Goal: Task Accomplishment & Management: Use online tool/utility

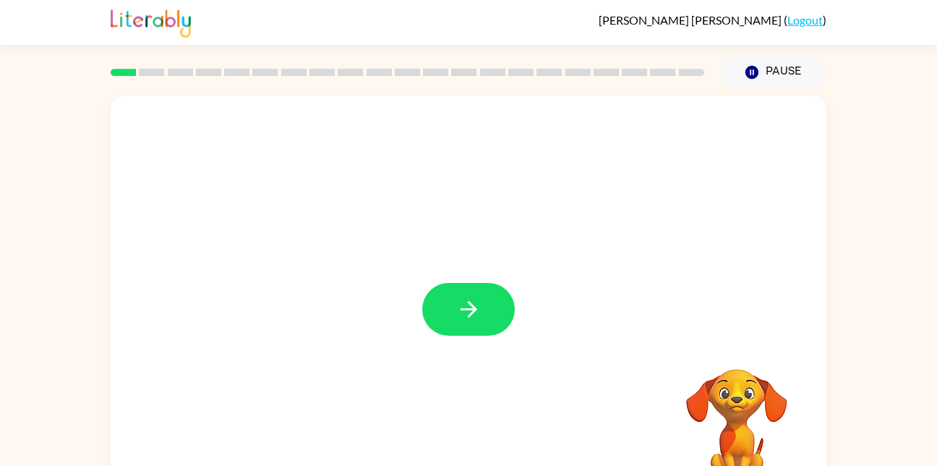
click at [414, 229] on div at bounding box center [469, 301] width 716 height 413
click at [485, 312] on div "Your browser must support playing .mp4 files to use Literably. Please try using…" at bounding box center [469, 301] width 716 height 413
click at [487, 321] on button "button" at bounding box center [468, 309] width 93 height 53
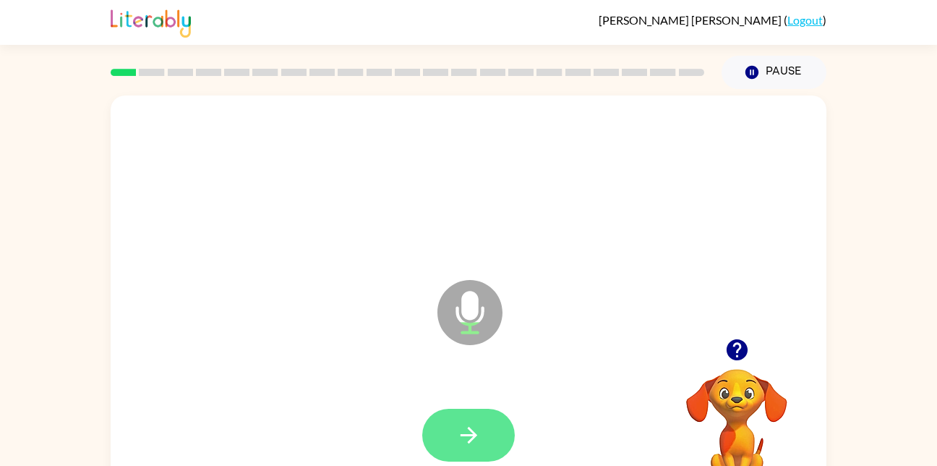
click at [461, 434] on icon "button" at bounding box center [468, 435] width 17 height 17
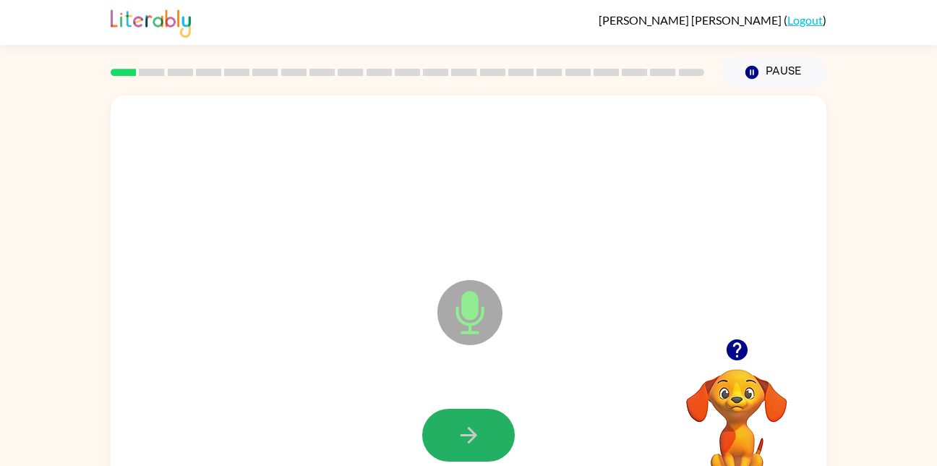
click at [461, 434] on icon "button" at bounding box center [468, 435] width 17 height 17
click at [456, 434] on icon "button" at bounding box center [468, 434] width 25 height 25
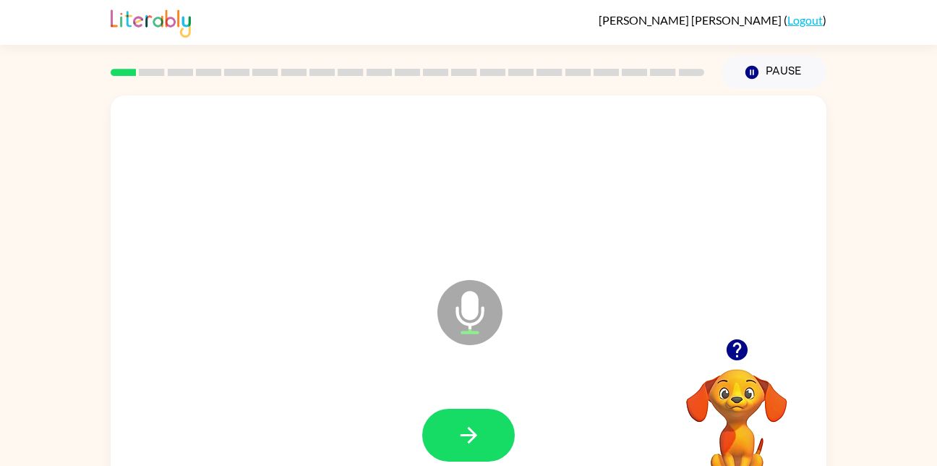
click at [456, 434] on icon "button" at bounding box center [468, 434] width 25 height 25
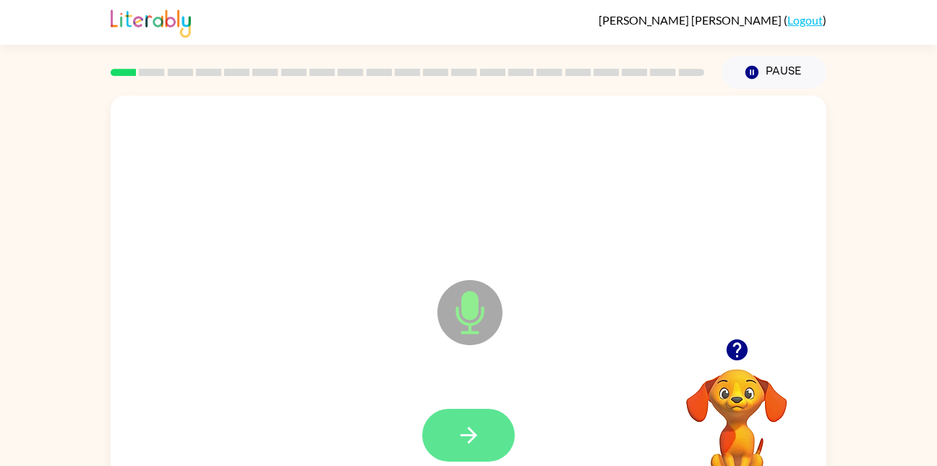
click at [460, 446] on icon "button" at bounding box center [468, 434] width 25 height 25
click at [475, 416] on button "button" at bounding box center [468, 435] width 93 height 53
click at [475, 427] on icon "button" at bounding box center [468, 434] width 25 height 25
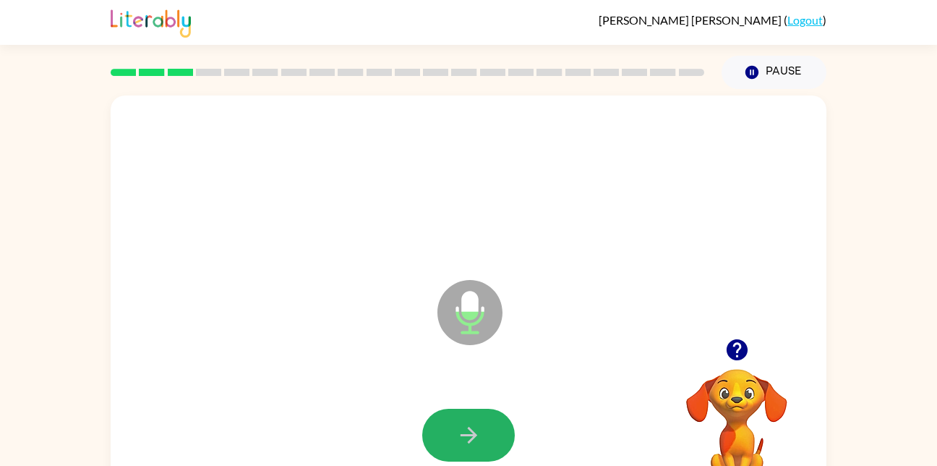
click at [475, 427] on icon "button" at bounding box center [468, 434] width 25 height 25
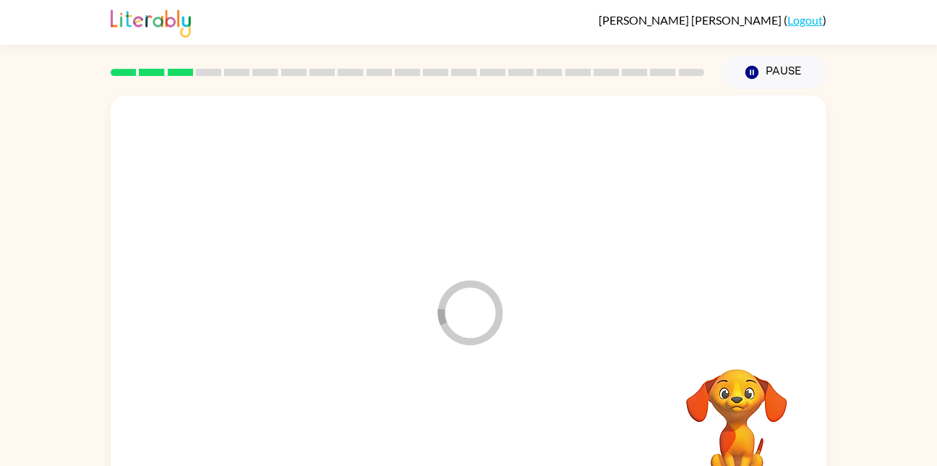
click at [475, 427] on div at bounding box center [468, 435] width 687 height 119
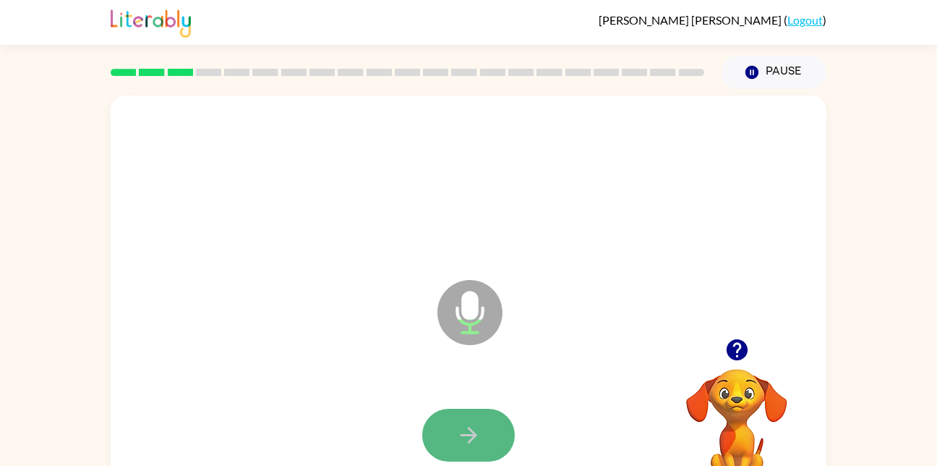
click at [475, 427] on icon "button" at bounding box center [468, 434] width 25 height 25
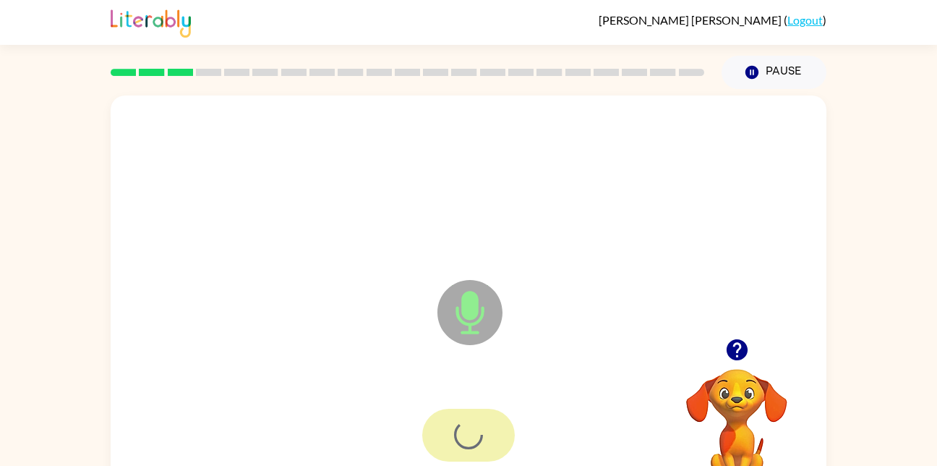
click at [475, 427] on div at bounding box center [468, 435] width 93 height 53
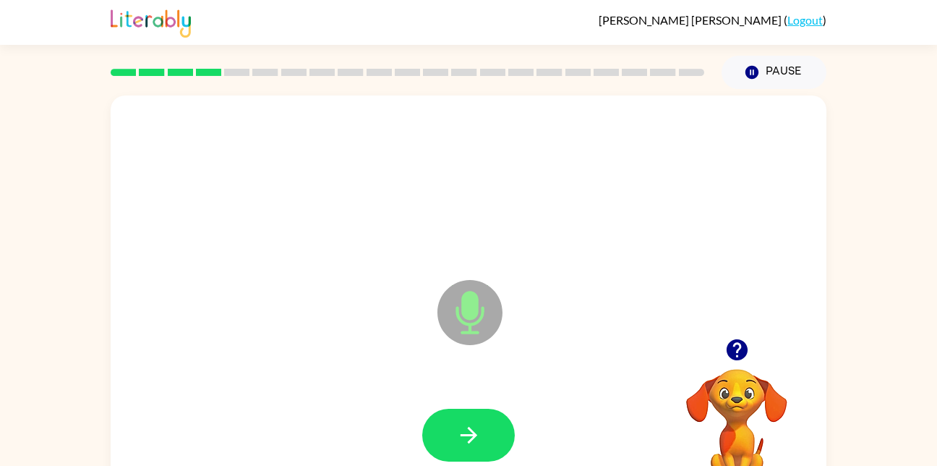
click at [475, 427] on icon "button" at bounding box center [468, 434] width 25 height 25
click at [470, 435] on icon "button" at bounding box center [468, 435] width 17 height 17
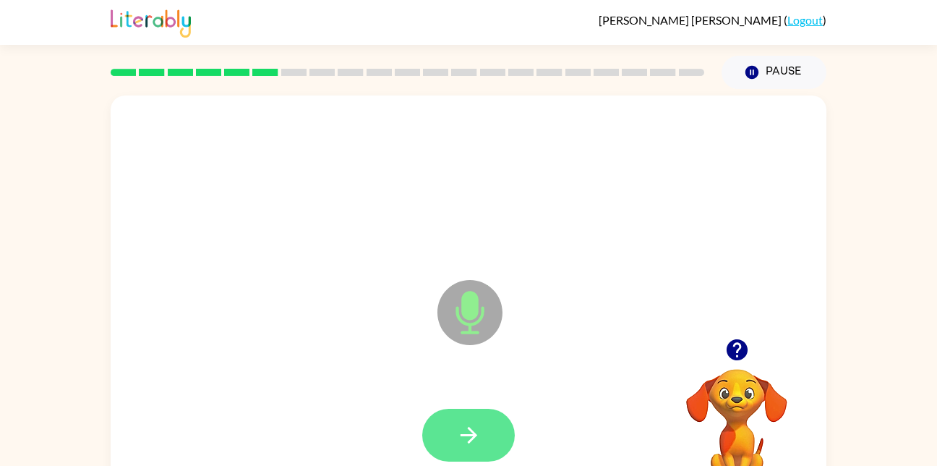
click at [470, 435] on icon "button" at bounding box center [468, 435] width 17 height 17
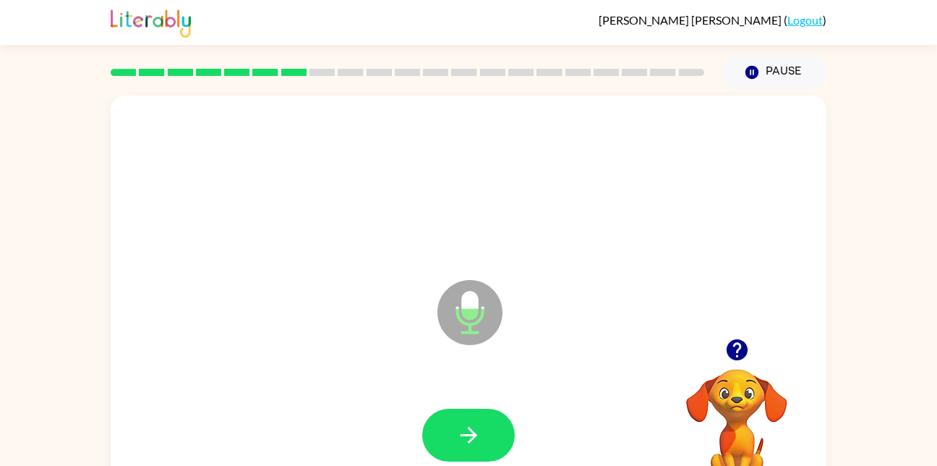
drag, startPoint x: 470, startPoint y: 435, endPoint x: 798, endPoint y: 193, distance: 408.1
click at [798, 193] on div at bounding box center [468, 183] width 687 height 119
click at [478, 435] on icon "button" at bounding box center [468, 434] width 25 height 25
drag, startPoint x: 608, startPoint y: 450, endPoint x: 602, endPoint y: 440, distance: 11.3
click at [602, 440] on div at bounding box center [468, 435] width 687 height 119
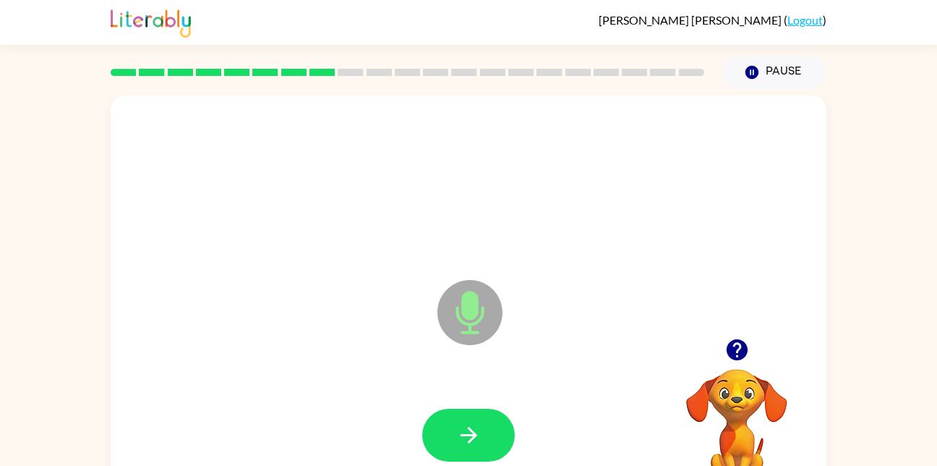
click at [459, 407] on div at bounding box center [468, 435] width 687 height 119
click at [453, 431] on button "button" at bounding box center [468, 435] width 93 height 53
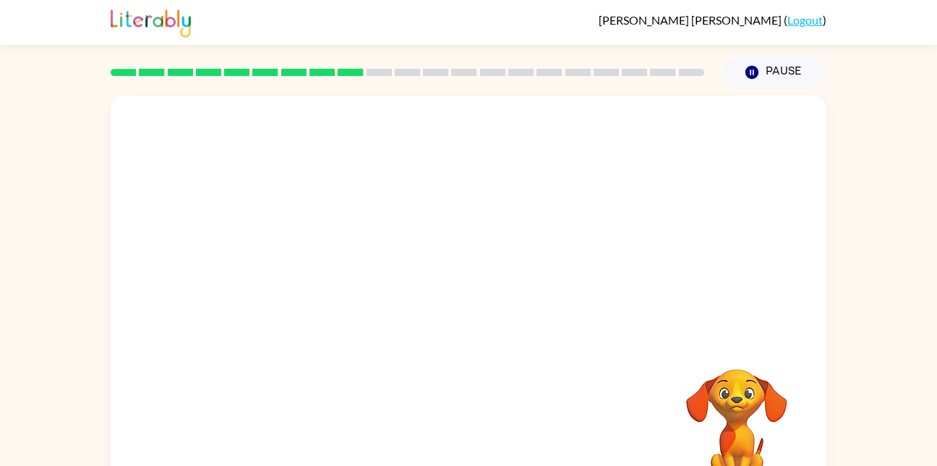
click at [707, 390] on video "Your browser must support playing .mp4 files to use Literably. Please try using…" at bounding box center [737, 418] width 145 height 145
click at [589, 342] on div "Your browser must support playing .mp4 files to use Literably. Please try using…" at bounding box center [469, 301] width 716 height 413
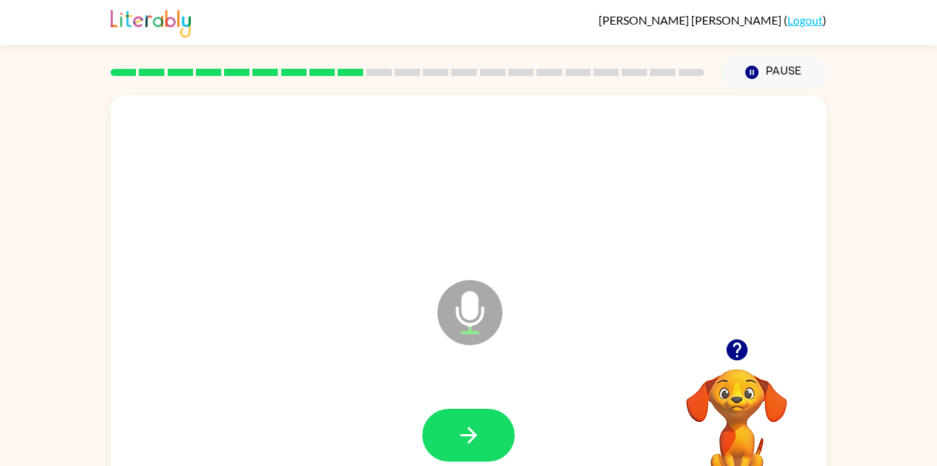
drag, startPoint x: 496, startPoint y: 410, endPoint x: 488, endPoint y: 428, distance: 19.8
click at [488, 428] on button "button" at bounding box center [468, 435] width 93 height 53
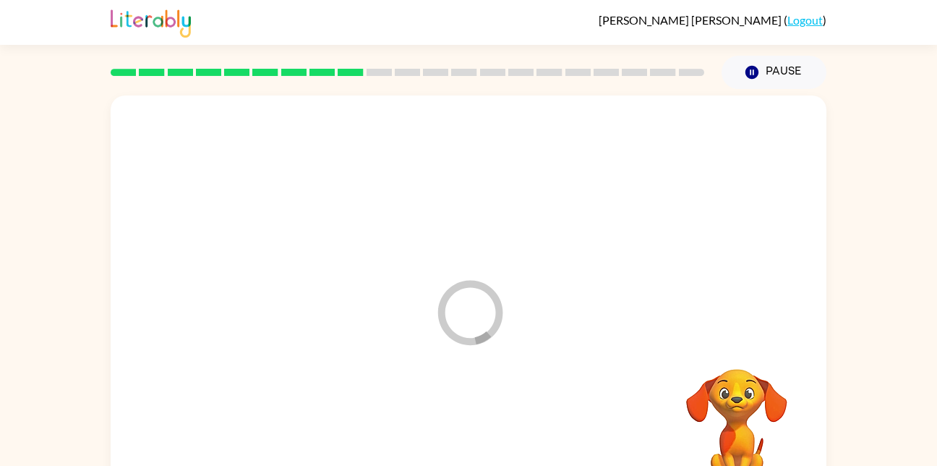
click at [488, 430] on div at bounding box center [468, 435] width 687 height 119
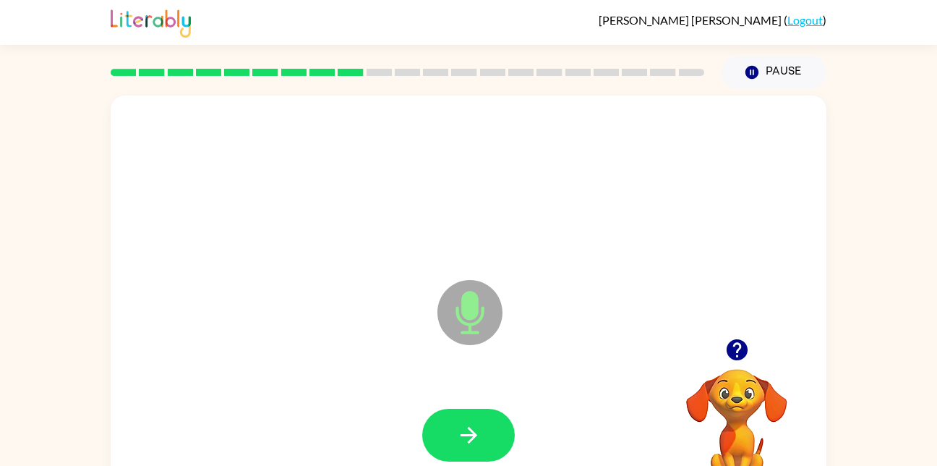
drag, startPoint x: 488, startPoint y: 430, endPoint x: 478, endPoint y: 437, distance: 12.4
click at [478, 437] on icon "button" at bounding box center [468, 434] width 25 height 25
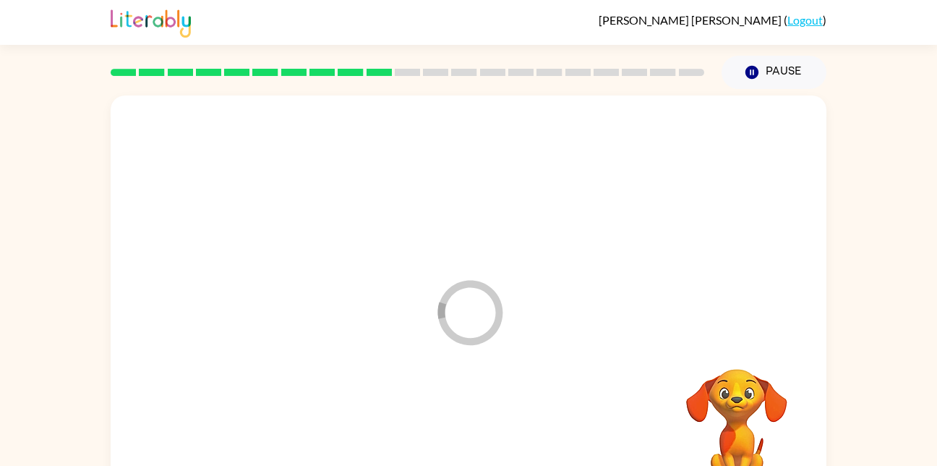
click at [478, 437] on div at bounding box center [468, 435] width 687 height 119
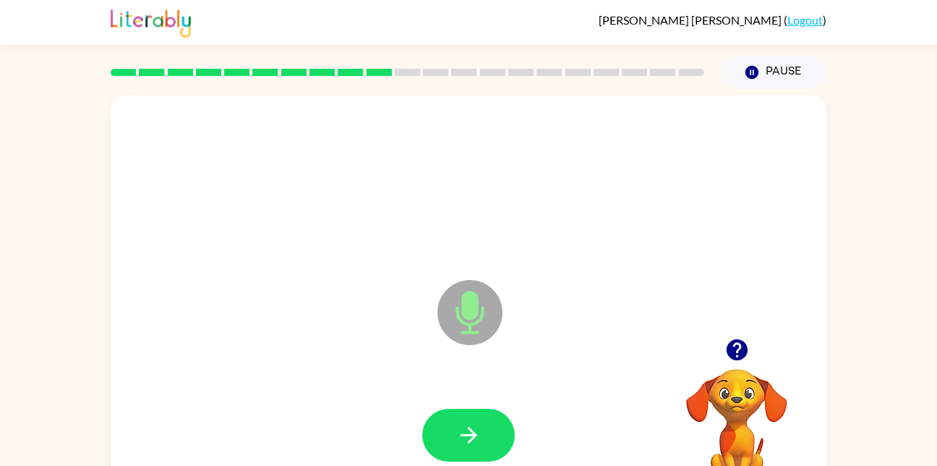
click at [478, 437] on icon "button" at bounding box center [468, 434] width 25 height 25
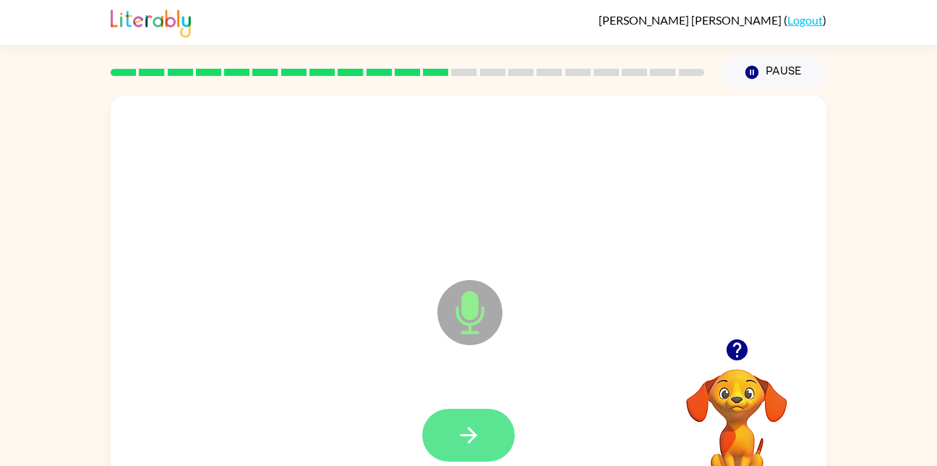
click at [478, 437] on icon "button" at bounding box center [468, 434] width 25 height 25
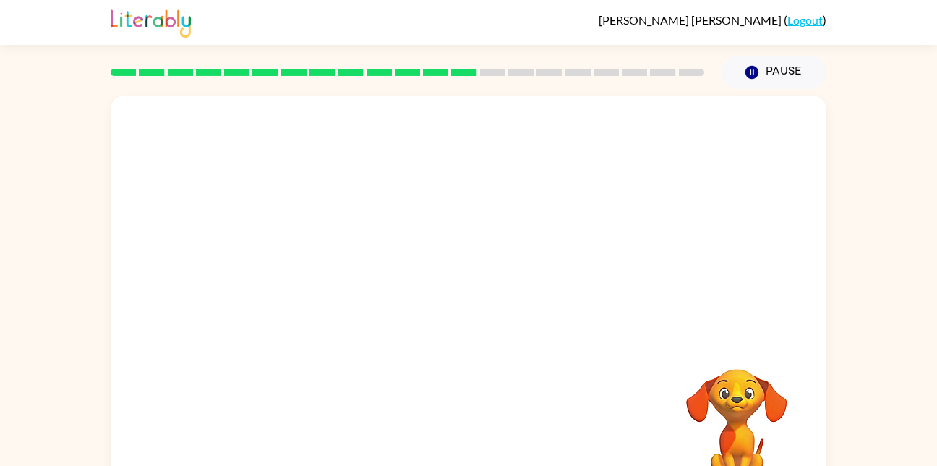
click at [478, 437] on div "Your browser must support playing .mp4 files to use Literably. Please try using…" at bounding box center [469, 301] width 716 height 413
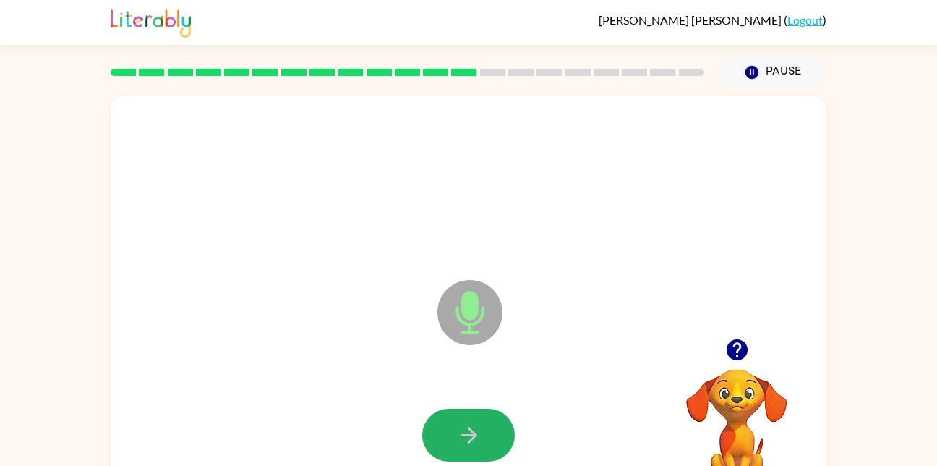
click at [480, 438] on icon "button" at bounding box center [468, 434] width 25 height 25
drag, startPoint x: 480, startPoint y: 438, endPoint x: 438, endPoint y: 428, distance: 43.0
click at [438, 428] on button "button" at bounding box center [468, 435] width 93 height 53
click at [438, 430] on button "button" at bounding box center [468, 435] width 93 height 53
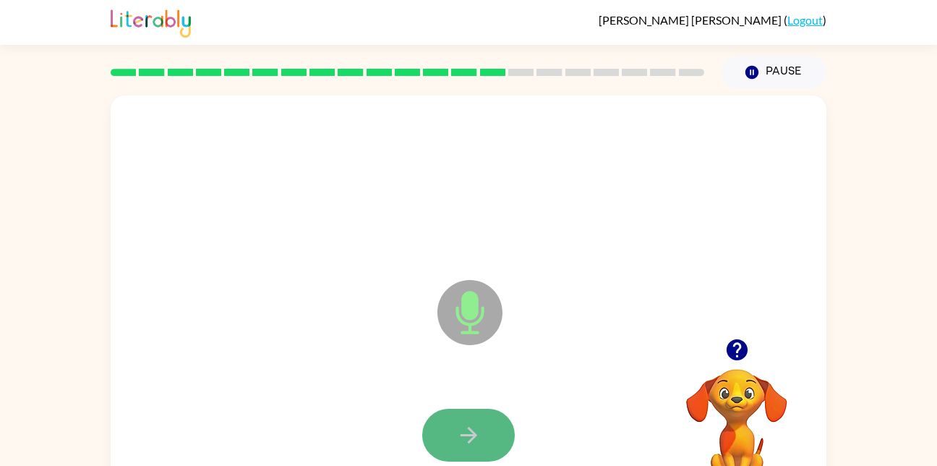
click at [461, 440] on icon "button" at bounding box center [468, 434] width 25 height 25
drag, startPoint x: 461, startPoint y: 440, endPoint x: 417, endPoint y: 444, distance: 44.3
drag, startPoint x: 417, startPoint y: 444, endPoint x: 428, endPoint y: 445, distance: 10.9
click at [428, 445] on button "button" at bounding box center [468, 435] width 93 height 53
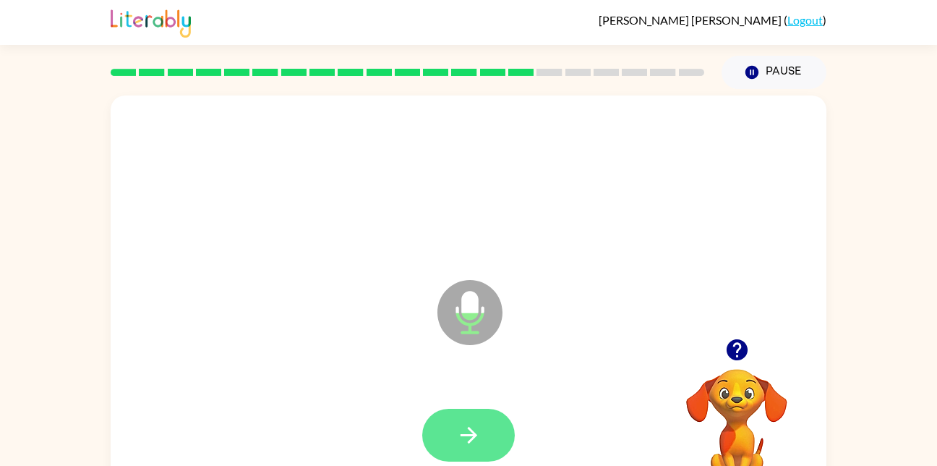
click at [447, 446] on button "button" at bounding box center [468, 435] width 93 height 53
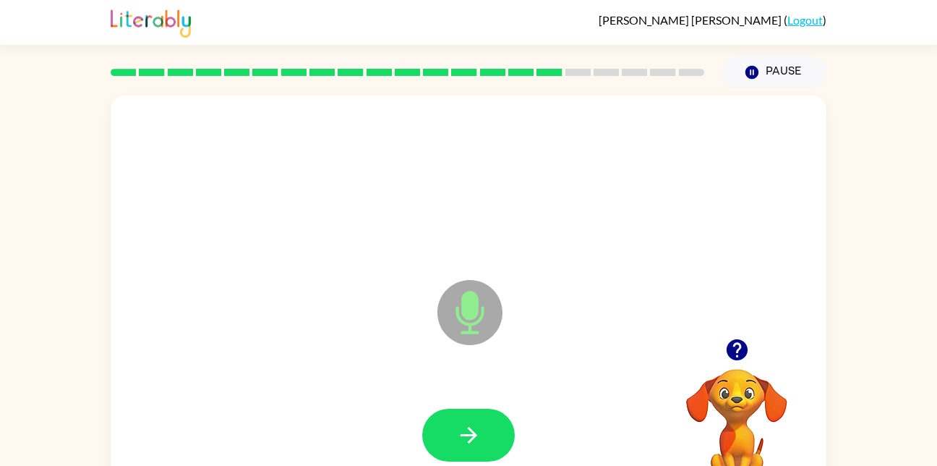
click at [447, 446] on button "button" at bounding box center [468, 435] width 93 height 53
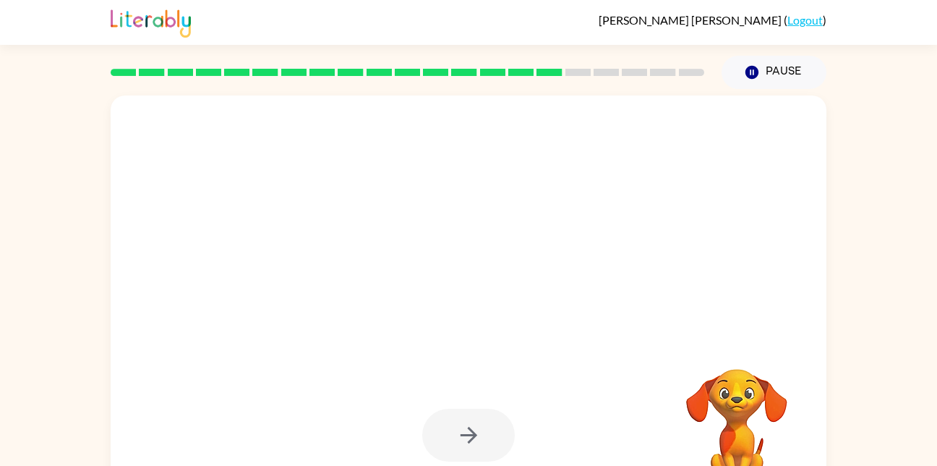
drag, startPoint x: 447, startPoint y: 446, endPoint x: 734, endPoint y: 288, distance: 327.6
click at [734, 288] on div at bounding box center [434, 276] width 618 height 52
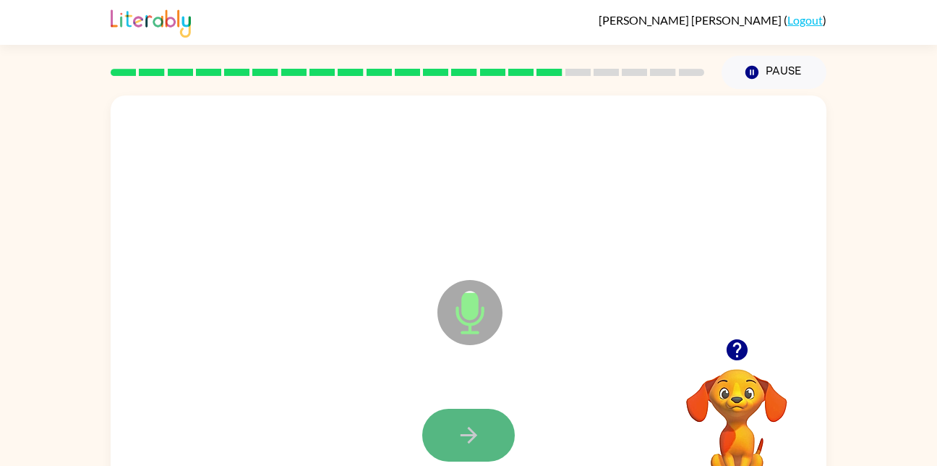
click at [469, 432] on icon "button" at bounding box center [468, 434] width 25 height 25
click at [469, 434] on icon "button" at bounding box center [468, 435] width 17 height 17
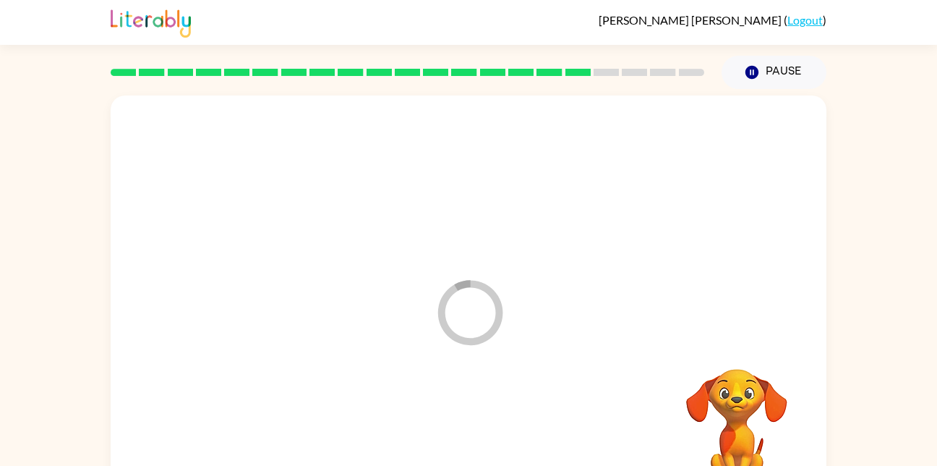
click at [469, 434] on div at bounding box center [468, 435] width 687 height 119
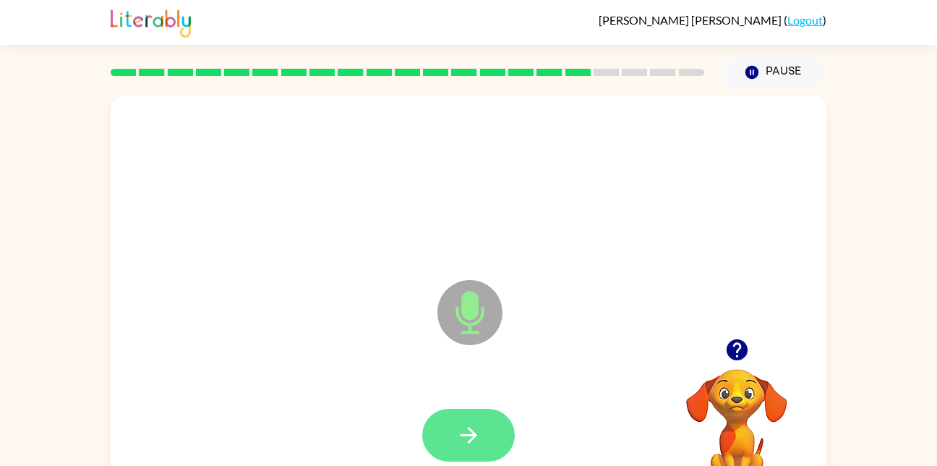
click at [469, 452] on button "button" at bounding box center [468, 435] width 93 height 53
click at [481, 448] on button "button" at bounding box center [468, 435] width 93 height 53
click at [472, 435] on icon "button" at bounding box center [468, 435] width 17 height 17
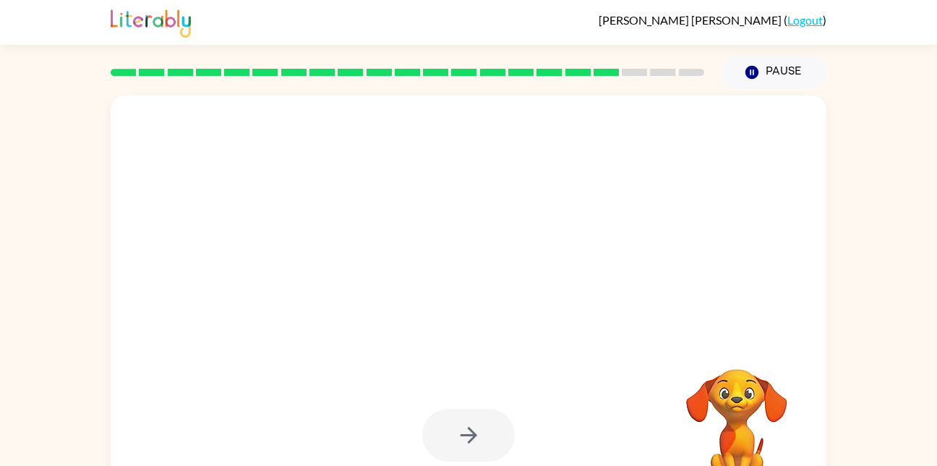
click at [570, 166] on div at bounding box center [468, 183] width 687 height 119
click at [554, 169] on div at bounding box center [468, 183] width 687 height 119
click at [466, 430] on div at bounding box center [468, 435] width 93 height 53
click at [746, 71] on icon "button" at bounding box center [752, 72] width 13 height 13
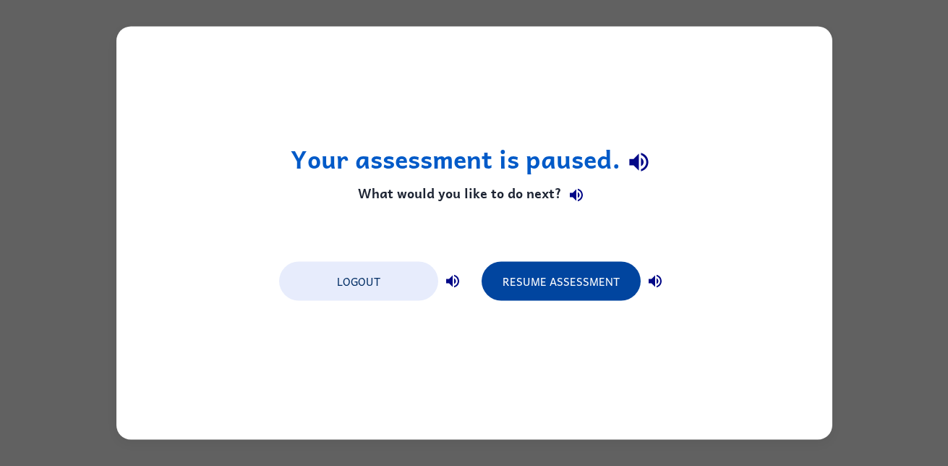
click at [545, 281] on button "Resume Assessment" at bounding box center [561, 281] width 159 height 39
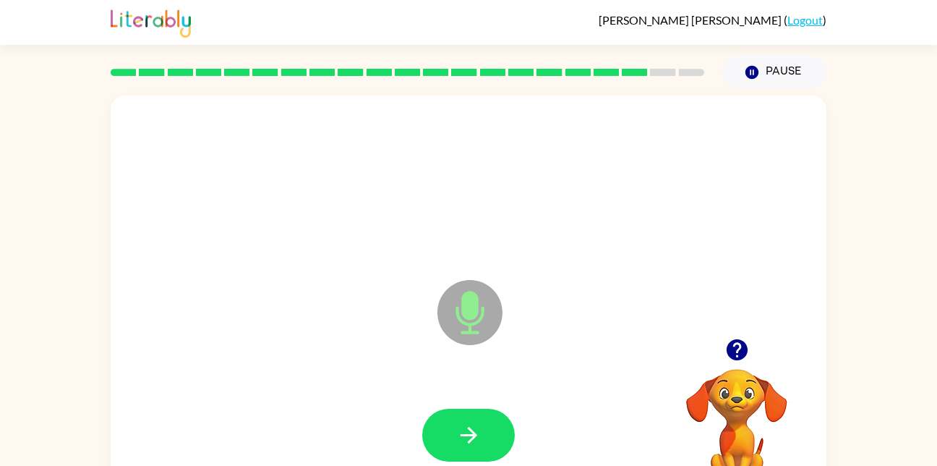
click at [384, 296] on div "Microphone The Microphone is here when it is your turn to talk" at bounding box center [434, 276] width 618 height 52
click at [465, 421] on button "button" at bounding box center [468, 435] width 93 height 53
drag, startPoint x: 460, startPoint y: 422, endPoint x: 433, endPoint y: 422, distance: 26.8
click at [435, 422] on button "button" at bounding box center [468, 435] width 93 height 53
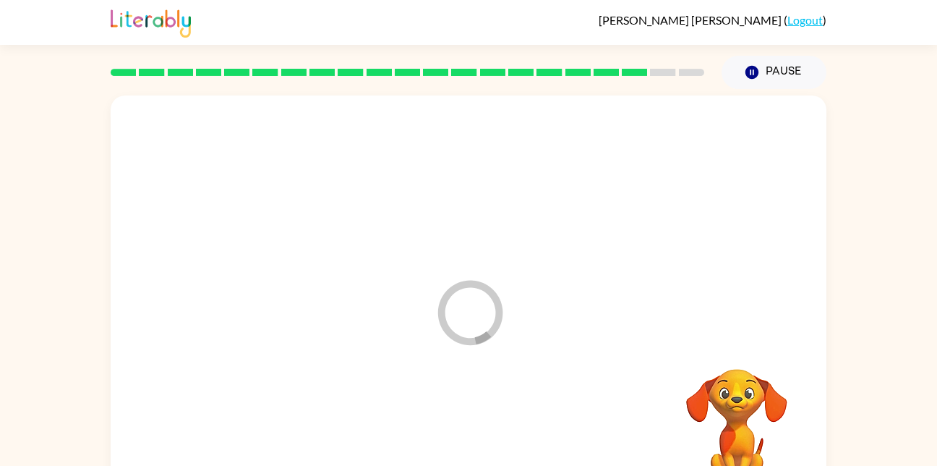
click at [437, 422] on div at bounding box center [468, 435] width 687 height 119
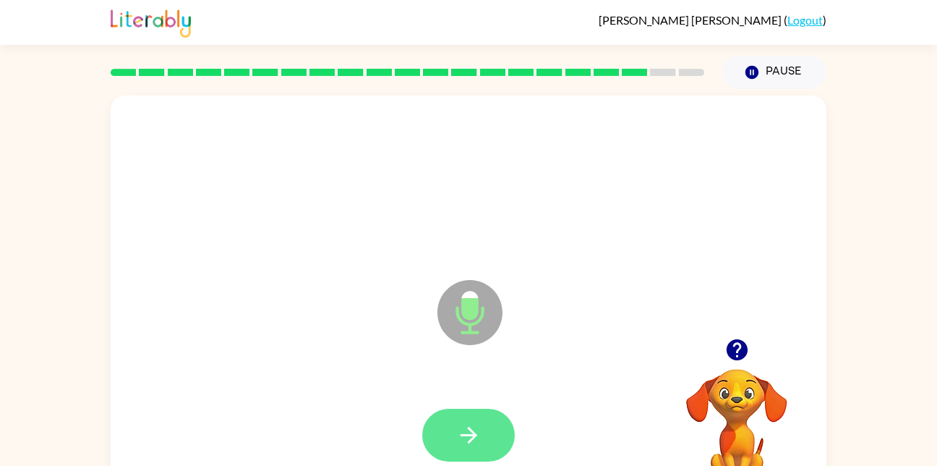
click at [449, 450] on button "button" at bounding box center [468, 435] width 93 height 53
click at [472, 433] on icon "button" at bounding box center [468, 434] width 25 height 25
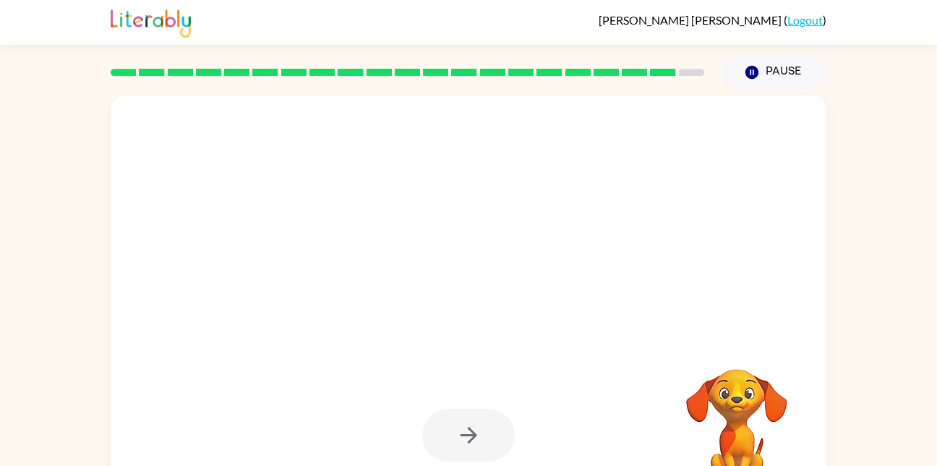
click at [472, 433] on div at bounding box center [468, 435] width 93 height 53
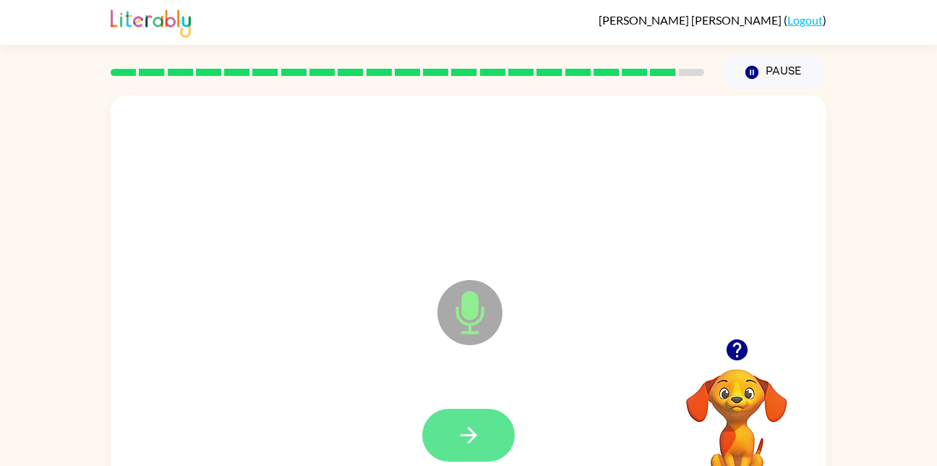
click at [473, 442] on icon "button" at bounding box center [468, 434] width 25 height 25
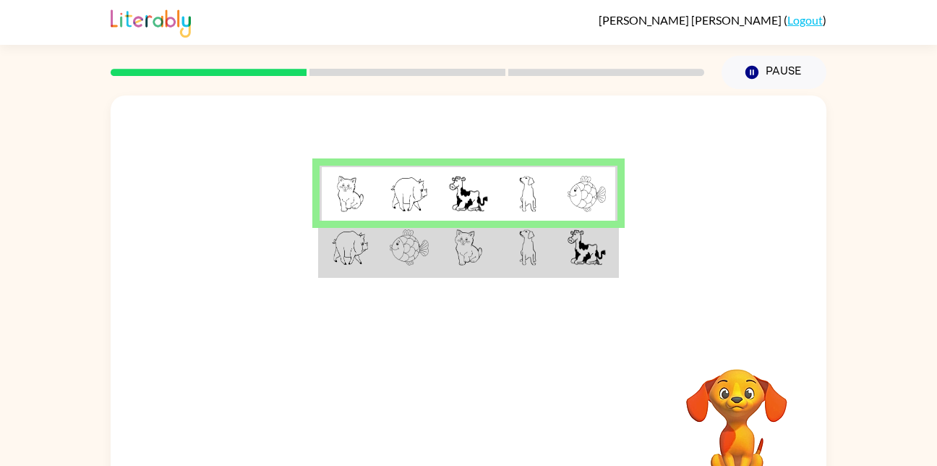
click at [417, 247] on img at bounding box center [409, 247] width 39 height 36
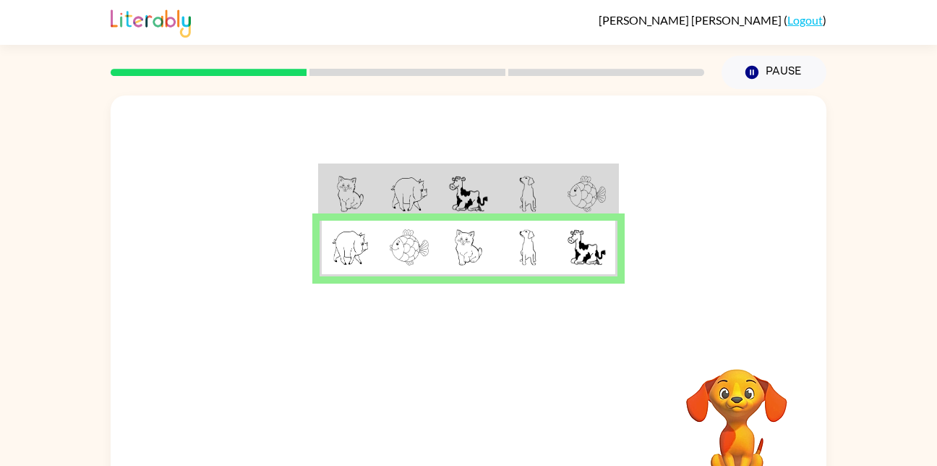
click at [422, 229] on img at bounding box center [409, 247] width 39 height 36
click at [487, 415] on button "button" at bounding box center [468, 427] width 93 height 53
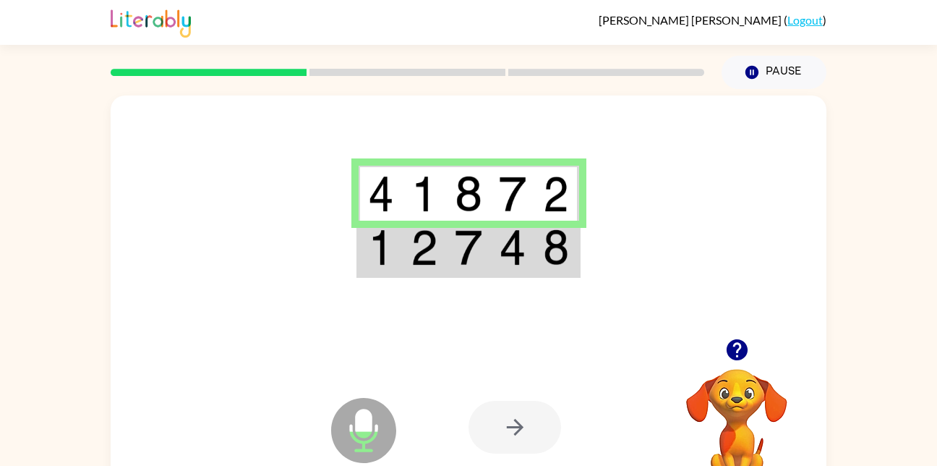
click at [514, 425] on div at bounding box center [515, 427] width 93 height 53
click at [580, 430] on div at bounding box center [575, 427] width 213 height 163
click at [528, 430] on div at bounding box center [515, 427] width 93 height 53
click at [501, 259] on img at bounding box center [512, 247] width 27 height 36
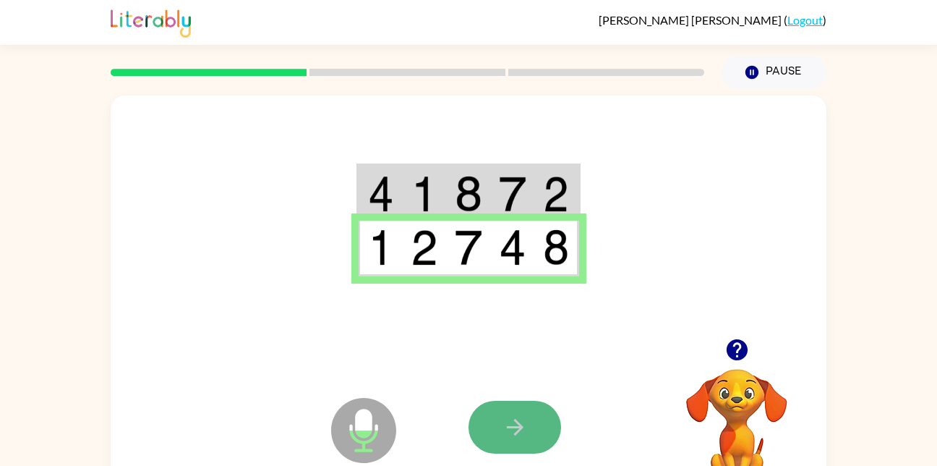
click at [524, 441] on button "button" at bounding box center [515, 427] width 93 height 53
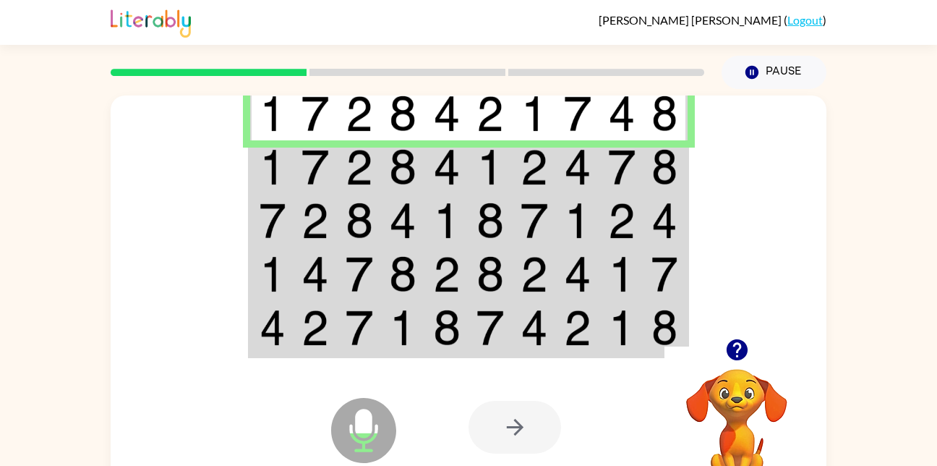
click at [469, 333] on td at bounding box center [491, 329] width 44 height 56
click at [469, 346] on div at bounding box center [575, 427] width 213 height 163
click at [480, 210] on img at bounding box center [490, 221] width 27 height 36
click at [476, 180] on td at bounding box center [491, 167] width 44 height 54
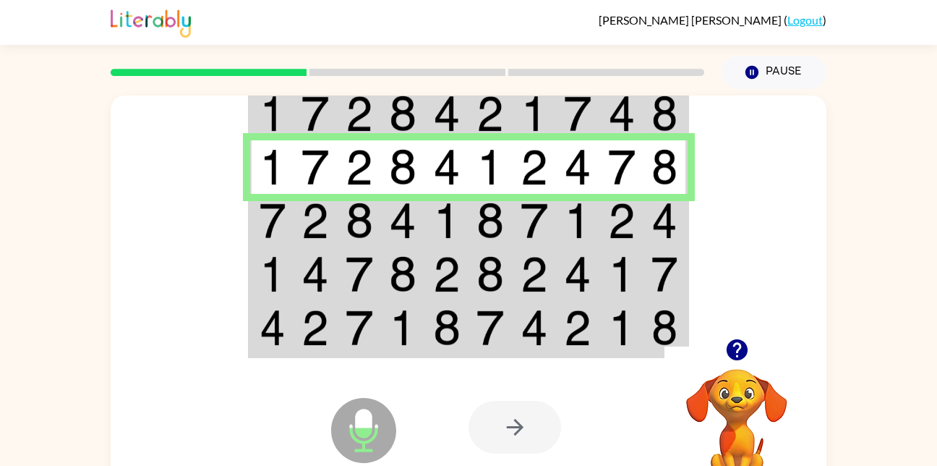
click at [521, 203] on img at bounding box center [534, 221] width 27 height 36
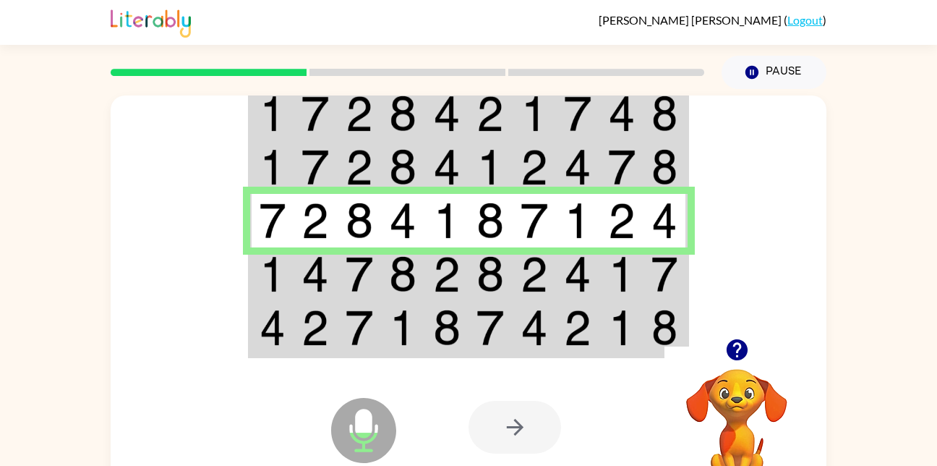
click at [524, 276] on img at bounding box center [534, 274] width 27 height 36
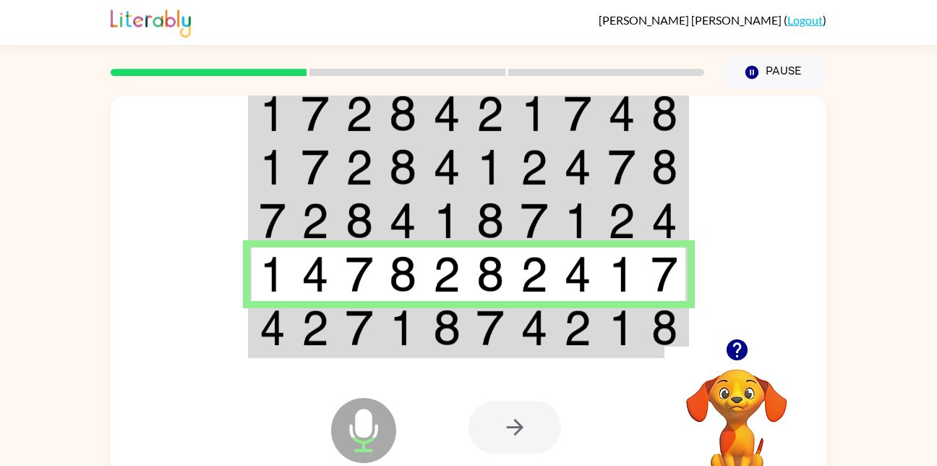
click at [533, 336] on img at bounding box center [534, 328] width 27 height 36
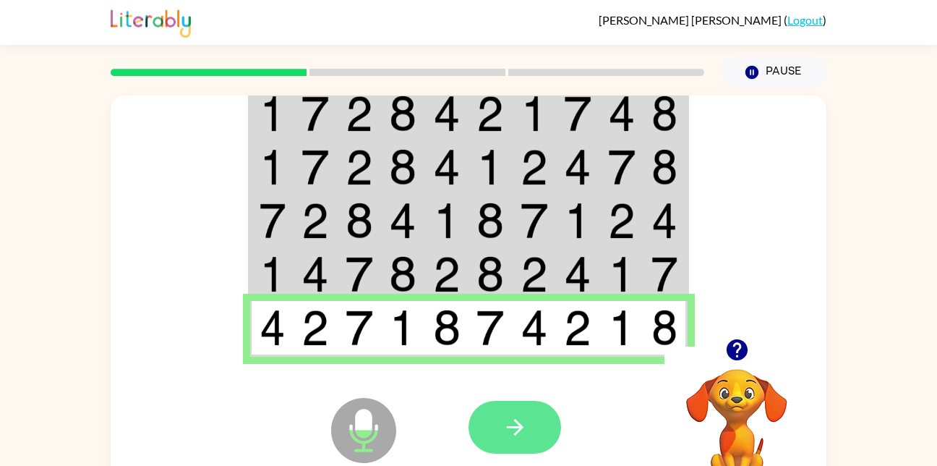
click at [509, 419] on icon "button" at bounding box center [515, 426] width 25 height 25
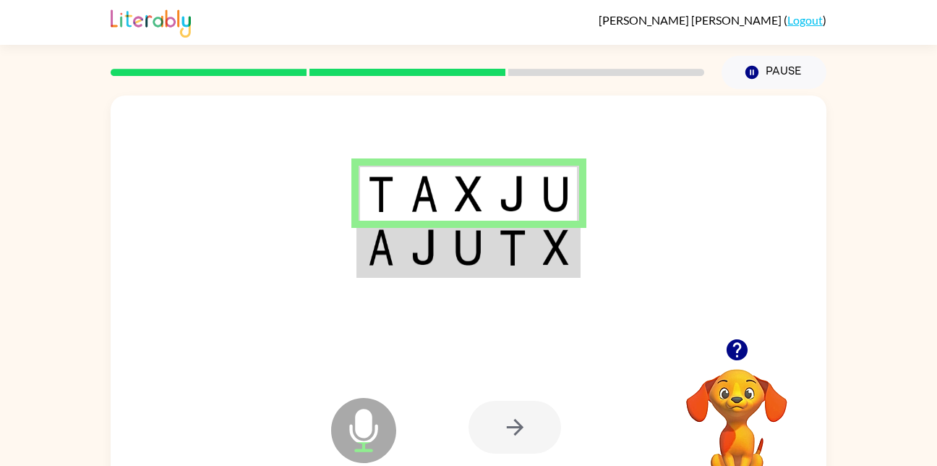
click at [472, 252] on img at bounding box center [468, 247] width 27 height 36
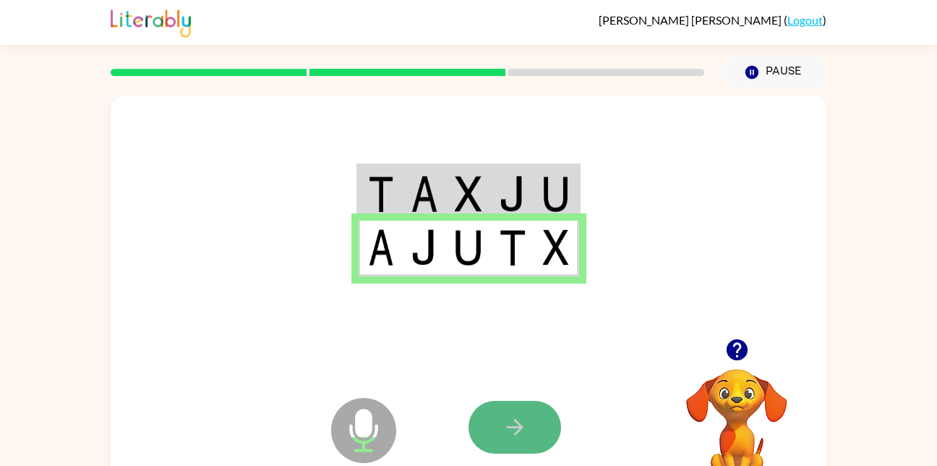
click at [527, 438] on icon "button" at bounding box center [515, 426] width 25 height 25
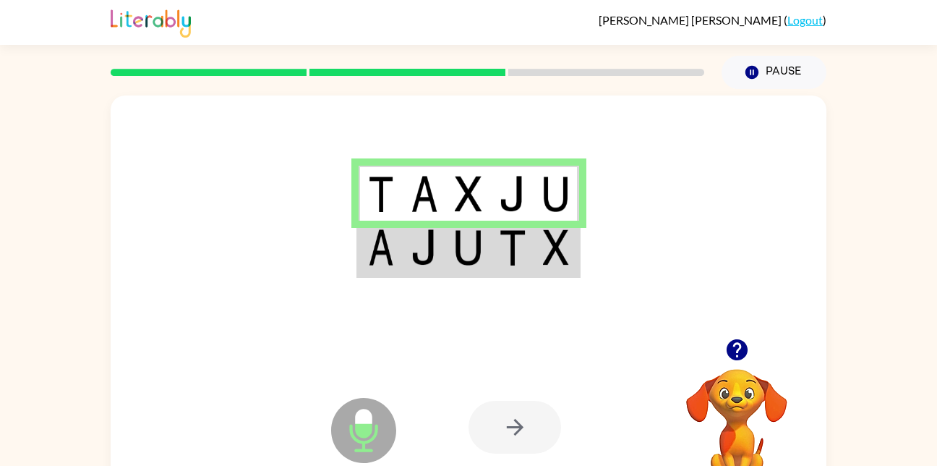
click at [506, 228] on td at bounding box center [513, 249] width 44 height 56
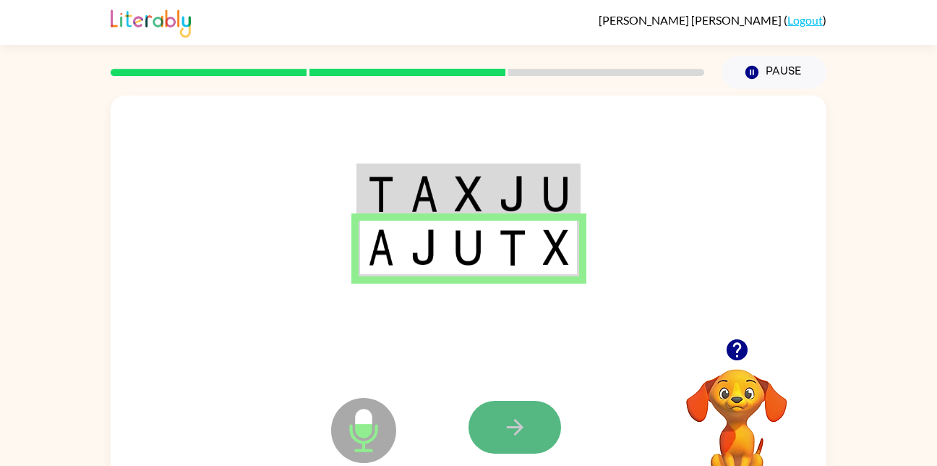
click at [520, 407] on button "button" at bounding box center [515, 427] width 93 height 53
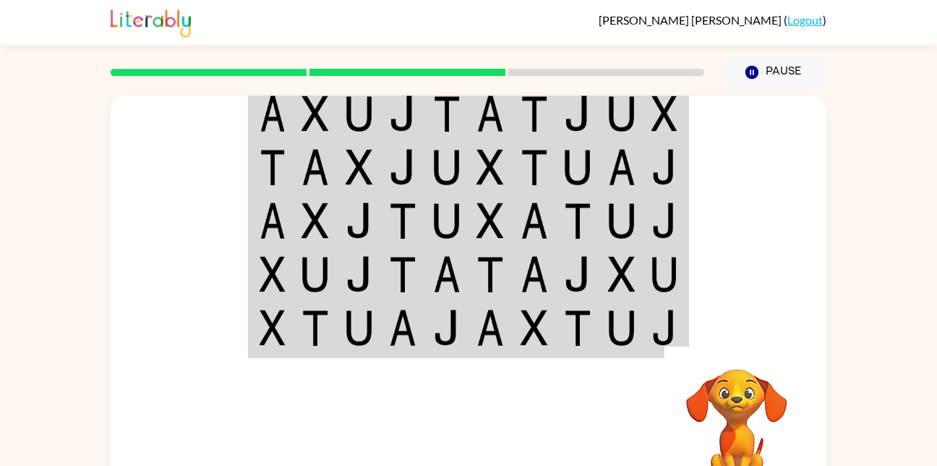
click at [519, 336] on td at bounding box center [535, 329] width 44 height 56
click at [513, 330] on td at bounding box center [535, 329] width 44 height 56
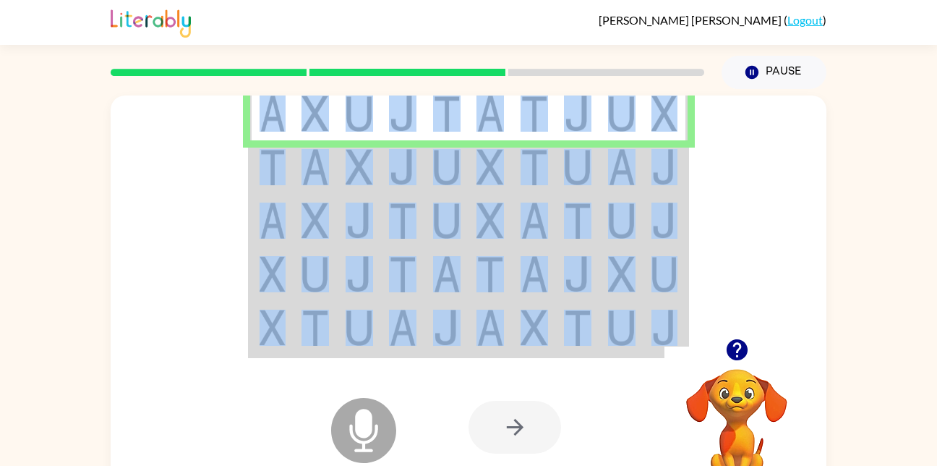
click at [513, 330] on td at bounding box center [535, 329] width 44 height 56
click at [507, 328] on td at bounding box center [491, 329] width 44 height 56
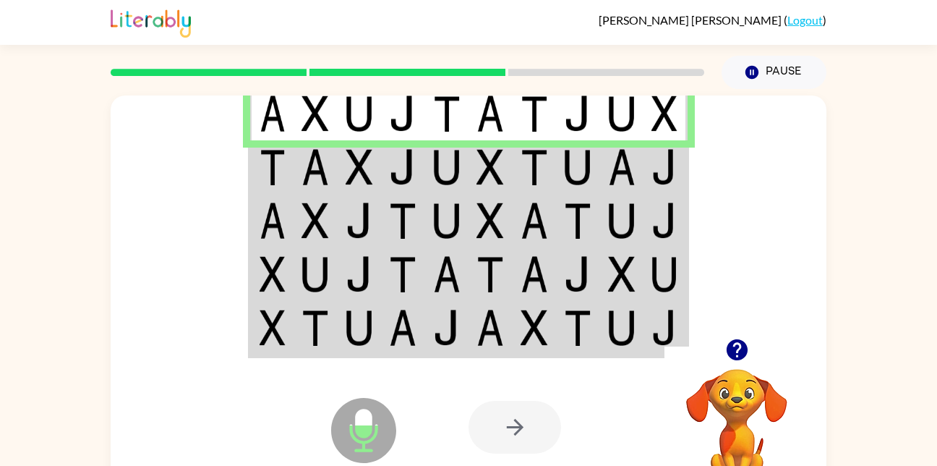
click at [507, 328] on td at bounding box center [491, 329] width 44 height 56
click at [546, 161] on img at bounding box center [534, 167] width 27 height 36
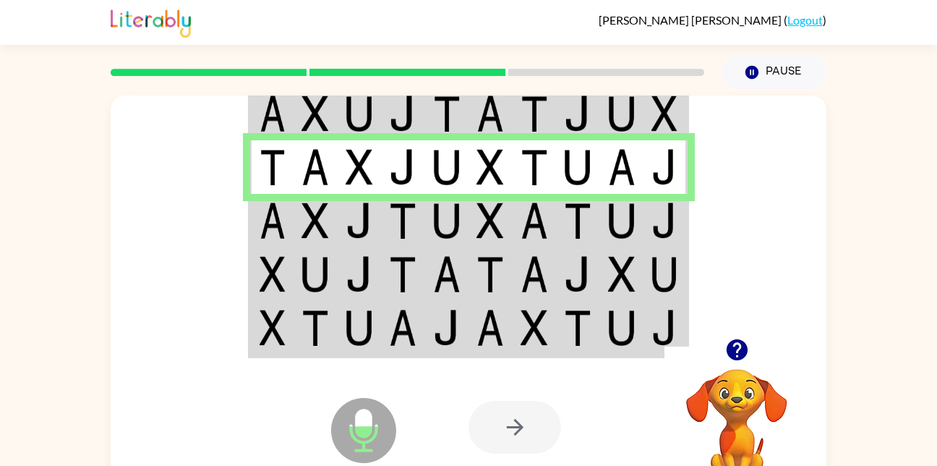
click at [552, 216] on td at bounding box center [535, 221] width 44 height 54
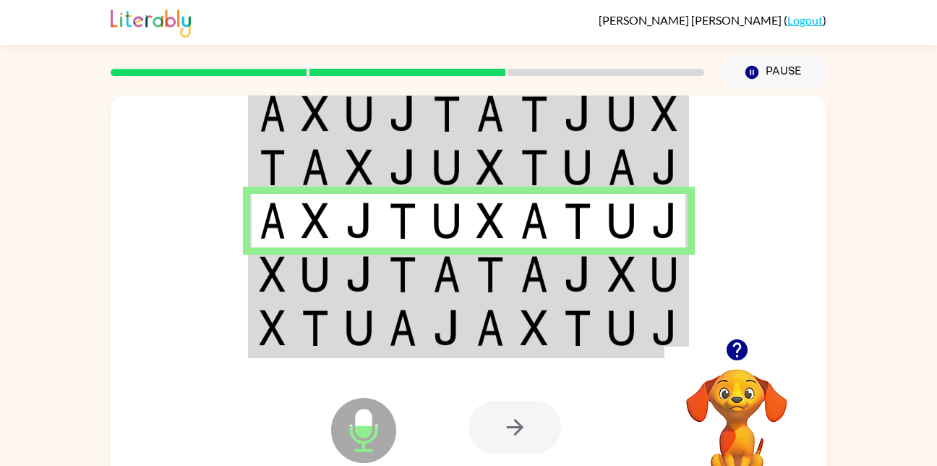
click at [561, 275] on td at bounding box center [578, 274] width 44 height 54
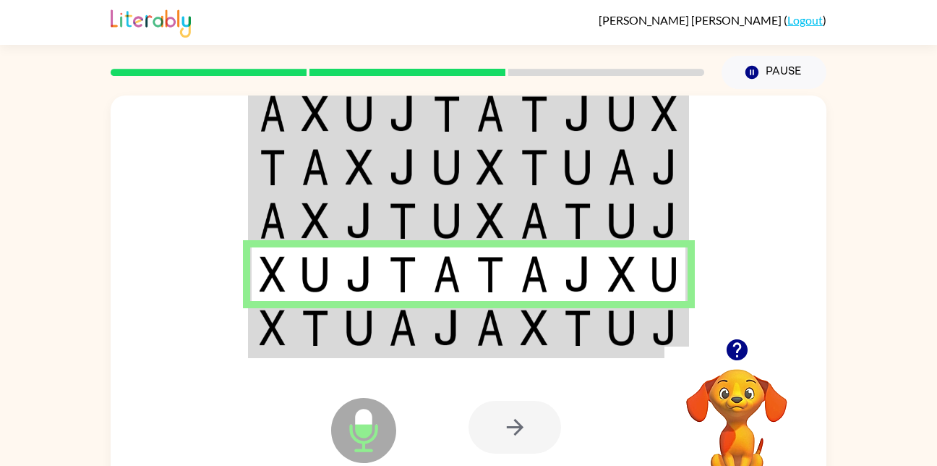
click at [571, 333] on img at bounding box center [577, 328] width 27 height 36
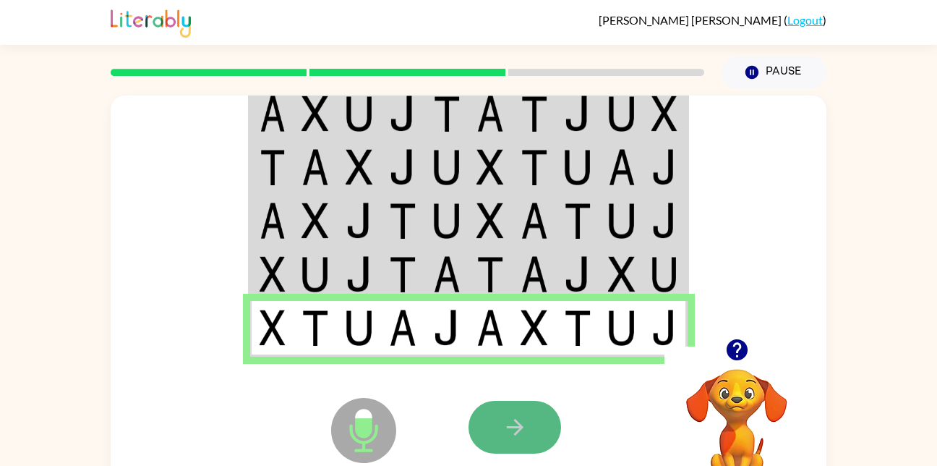
click at [517, 423] on icon "button" at bounding box center [514, 427] width 17 height 17
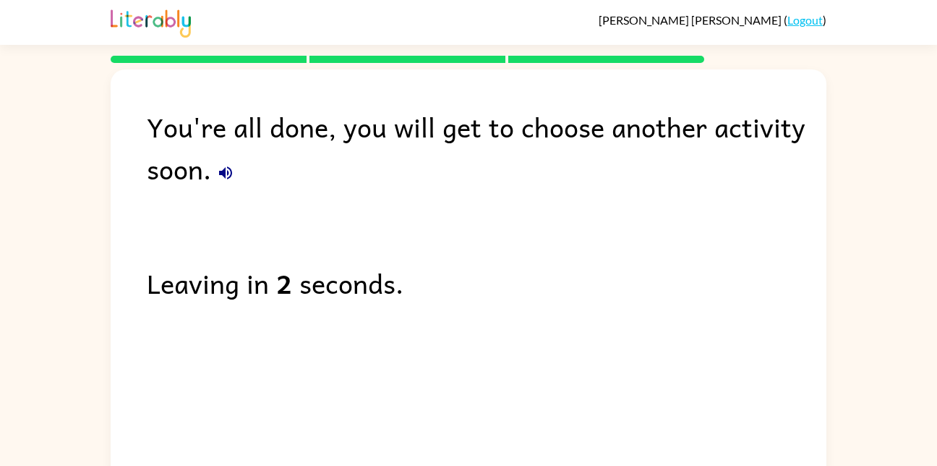
click at [265, 304] on div "You're all done, you will get to choose another activity soon. Leaving in 2 sec…" at bounding box center [469, 272] width 716 height 406
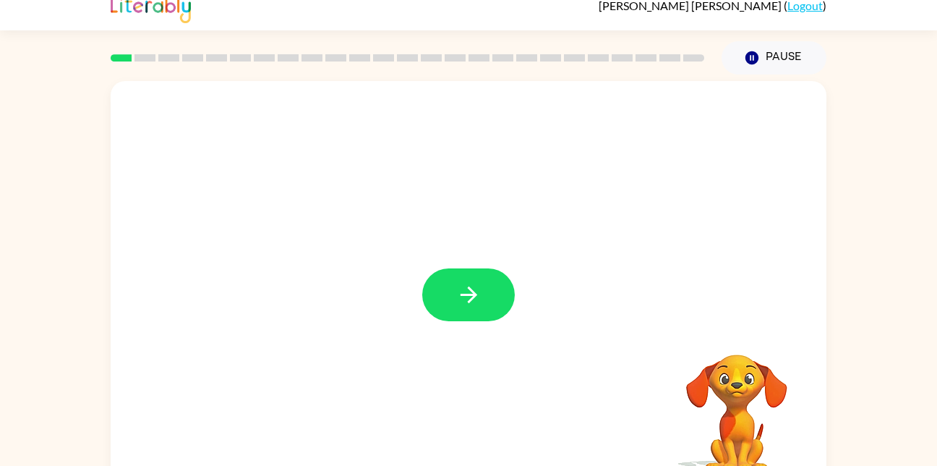
scroll to position [17, 0]
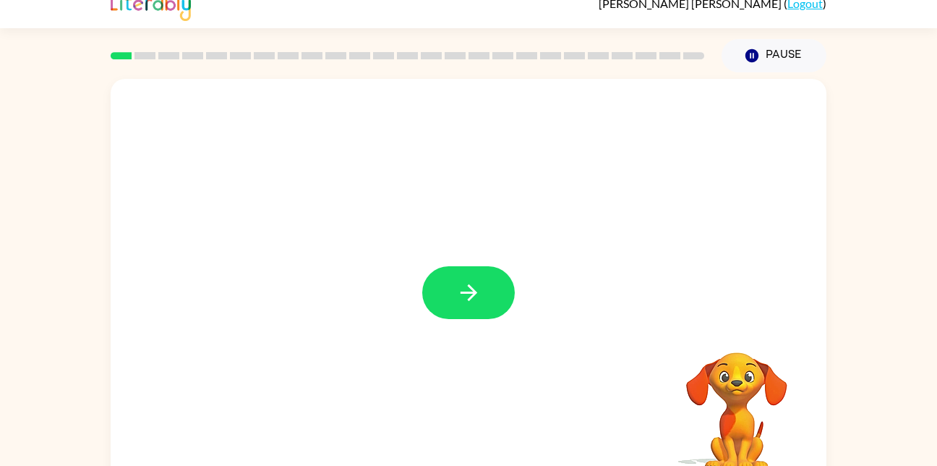
click at [440, 331] on div at bounding box center [469, 285] width 716 height 413
click at [477, 316] on button "button" at bounding box center [468, 292] width 93 height 53
click at [463, 267] on div at bounding box center [434, 260] width 618 height 52
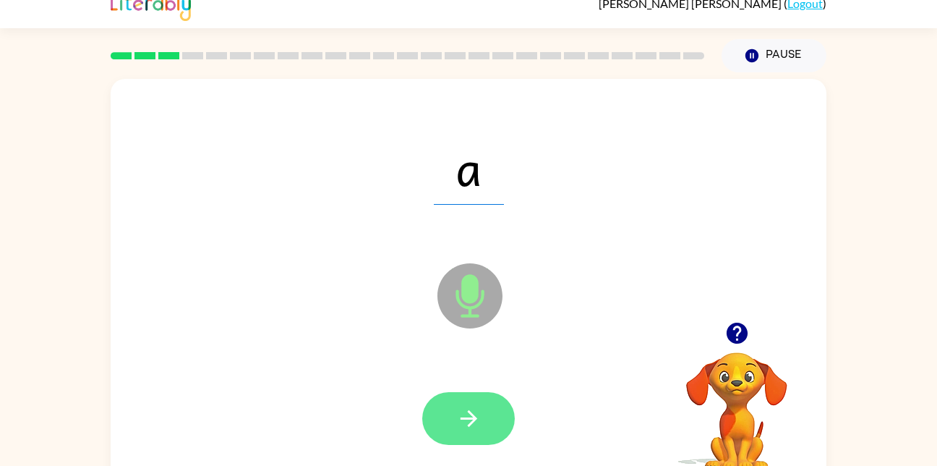
click at [463, 419] on icon "button" at bounding box center [468, 418] width 25 height 25
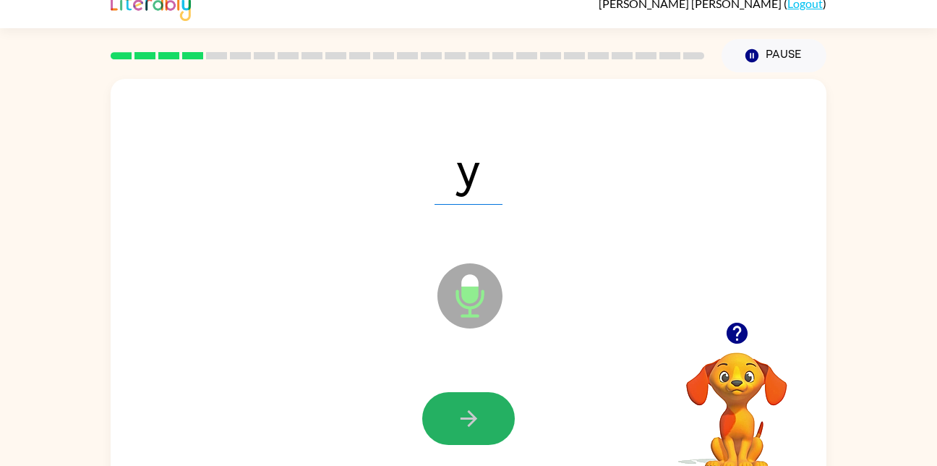
click at [463, 419] on icon "button" at bounding box center [468, 418] width 25 height 25
click at [463, 419] on div at bounding box center [468, 418] width 93 height 53
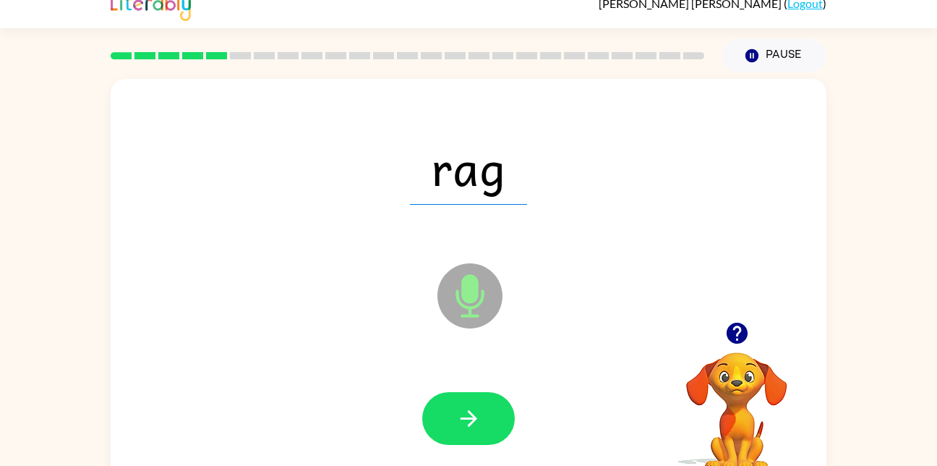
click at [463, 419] on icon "button" at bounding box center [468, 418] width 25 height 25
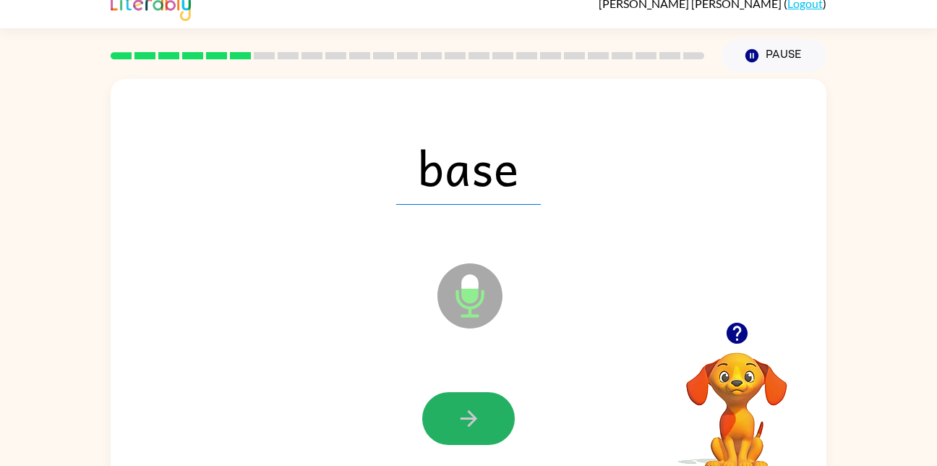
click at [463, 419] on icon "button" at bounding box center [468, 418] width 25 height 25
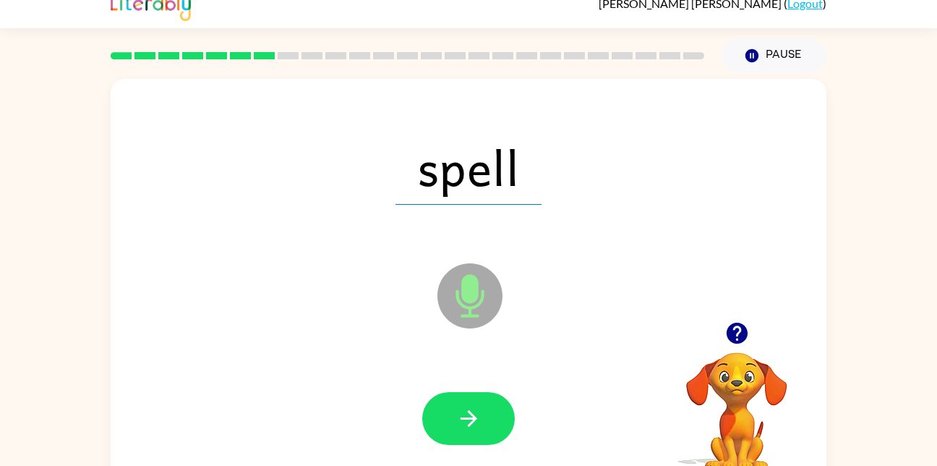
click at [463, 419] on icon "button" at bounding box center [468, 418] width 25 height 25
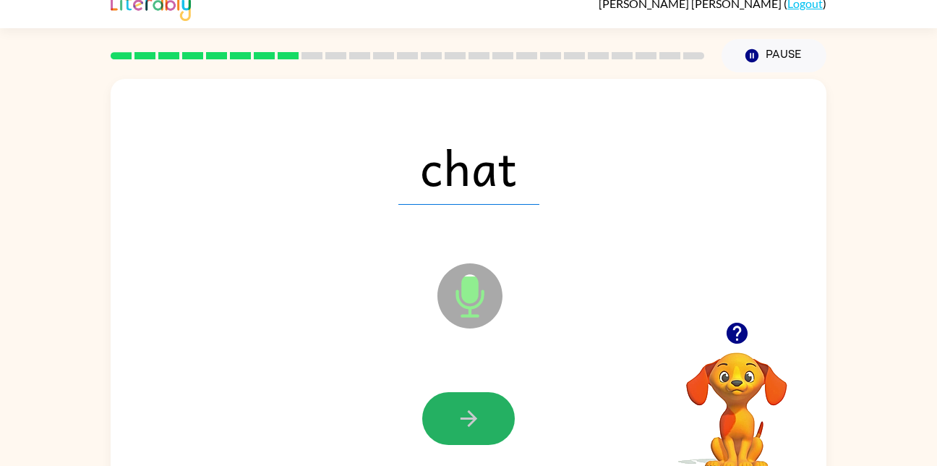
drag, startPoint x: 458, startPoint y: 415, endPoint x: 450, endPoint y: 415, distance: 8.0
click at [450, 415] on button "button" at bounding box center [468, 418] width 93 height 53
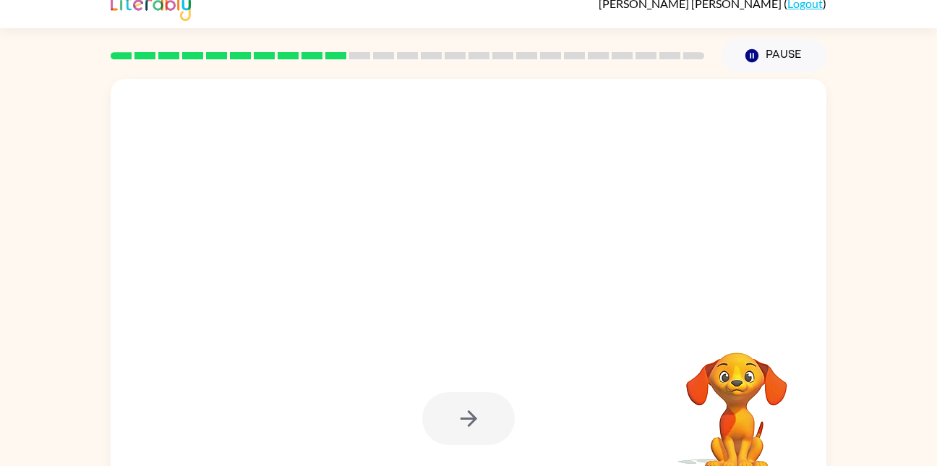
click at [445, 420] on div at bounding box center [468, 418] width 93 height 53
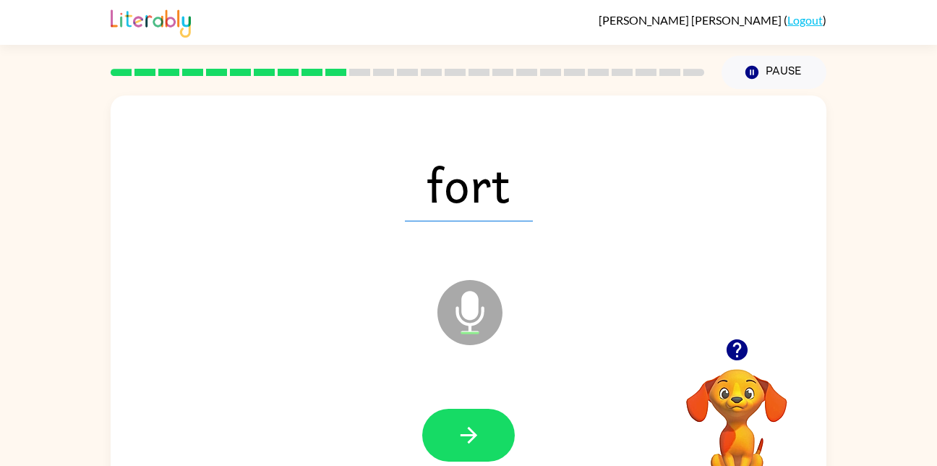
click at [21, 72] on div "David McElliott ( Logout ) Pause Pause fort Microphone The Microphone is here w…" at bounding box center [468, 254] width 937 height 508
click at [462, 440] on icon "button" at bounding box center [468, 434] width 25 height 25
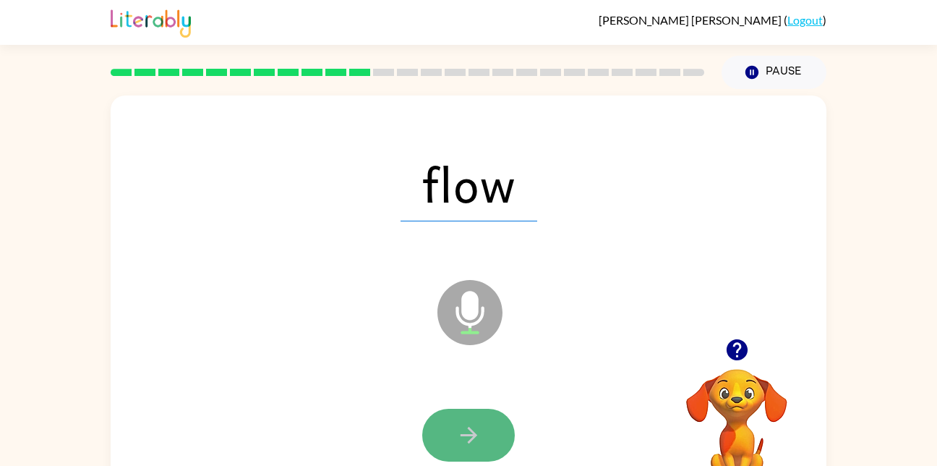
click at [487, 443] on button "button" at bounding box center [468, 435] width 93 height 53
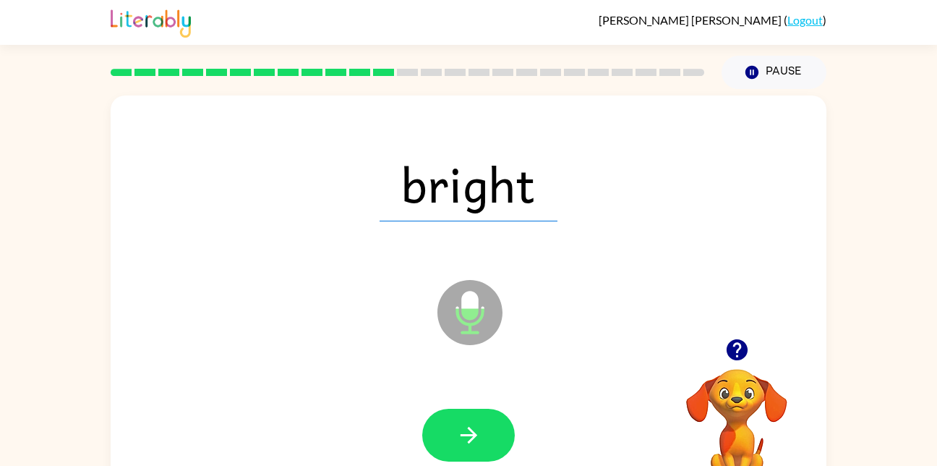
drag, startPoint x: 466, startPoint y: 394, endPoint x: 462, endPoint y: 373, distance: 21.3
click at [462, 373] on div "bright Microphone The Microphone is here when it is your turn to talk" at bounding box center [469, 301] width 716 height 413
click at [455, 367] on icon "Microphone The Microphone is here when it is your turn to talk" at bounding box center [542, 330] width 217 height 108
click at [440, 430] on button "button" at bounding box center [468, 435] width 93 height 53
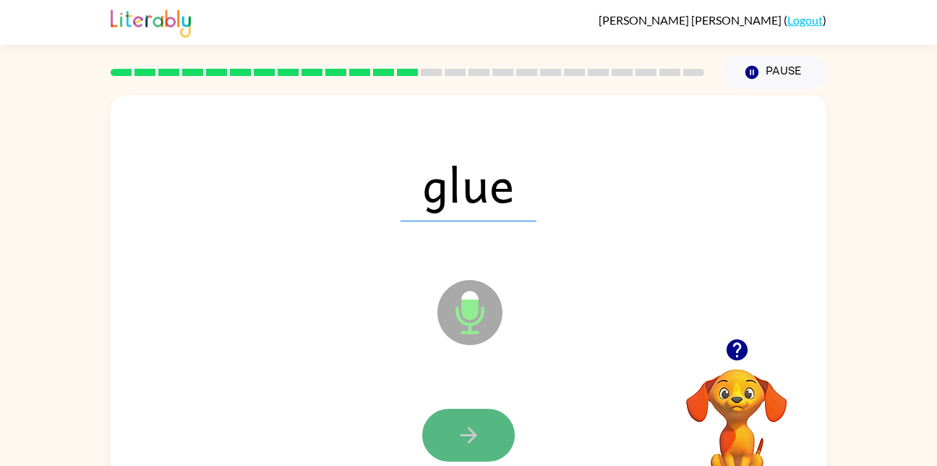
click at [451, 409] on button "button" at bounding box center [468, 435] width 93 height 53
click at [453, 426] on button "button" at bounding box center [468, 435] width 93 height 53
click at [456, 426] on icon "button" at bounding box center [468, 434] width 25 height 25
click at [456, 433] on icon "button" at bounding box center [468, 434] width 25 height 25
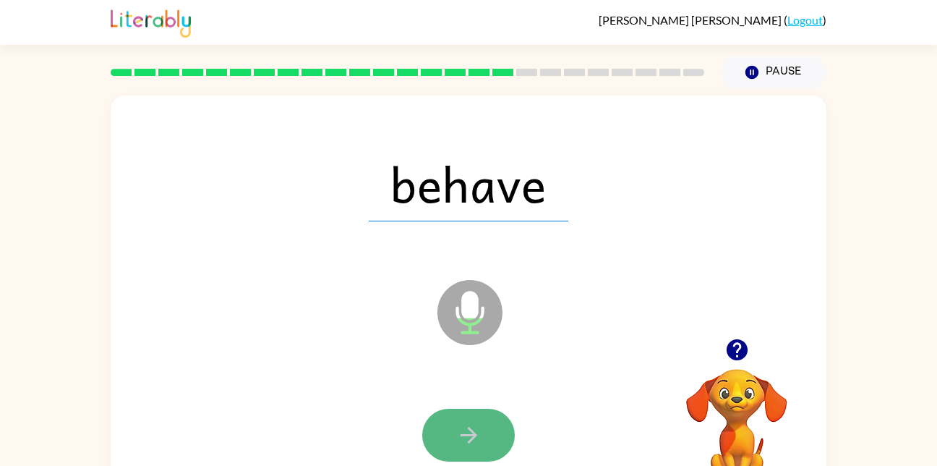
click at [453, 433] on button "button" at bounding box center [468, 435] width 93 height 53
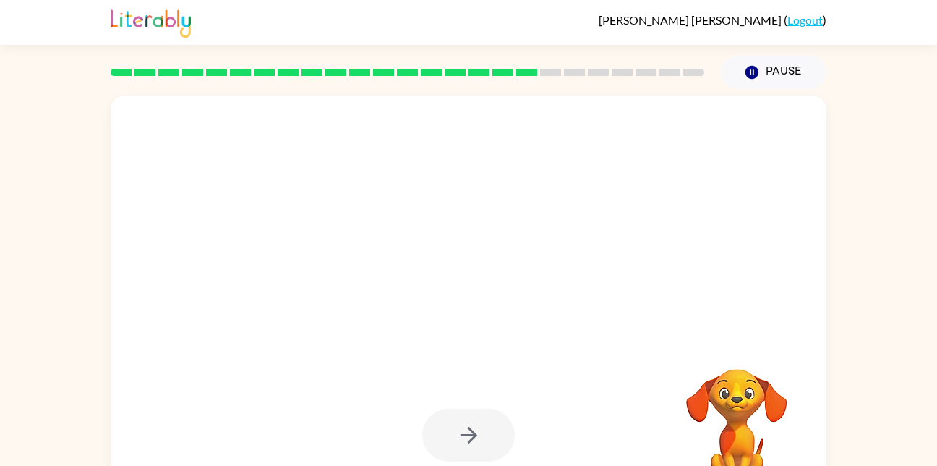
click at [453, 433] on div at bounding box center [468, 435] width 93 height 53
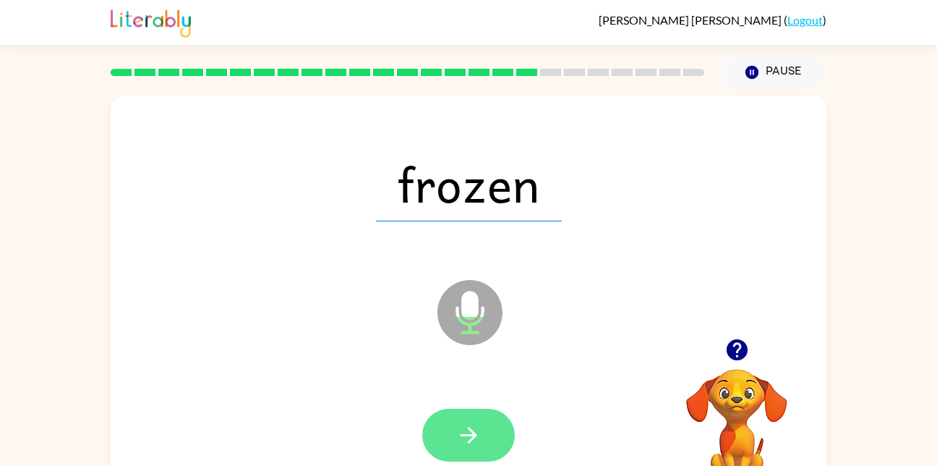
click at [490, 434] on button "button" at bounding box center [468, 435] width 93 height 53
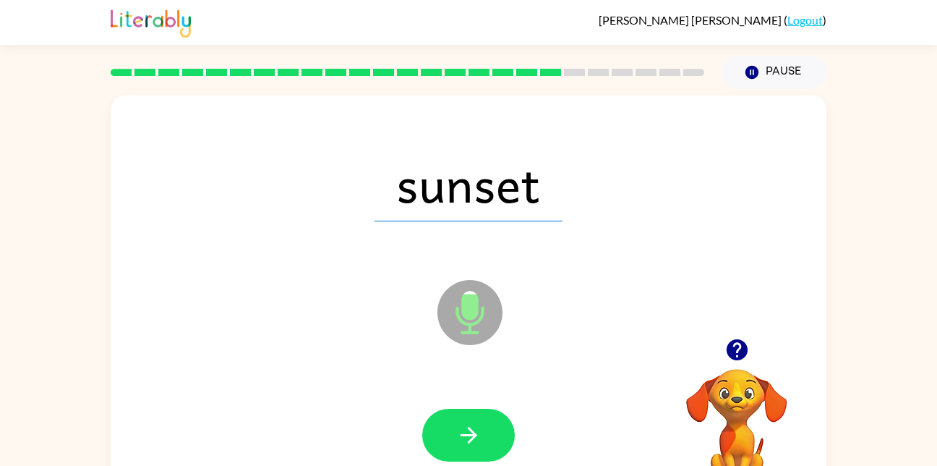
click at [490, 434] on button "button" at bounding box center [468, 435] width 93 height 53
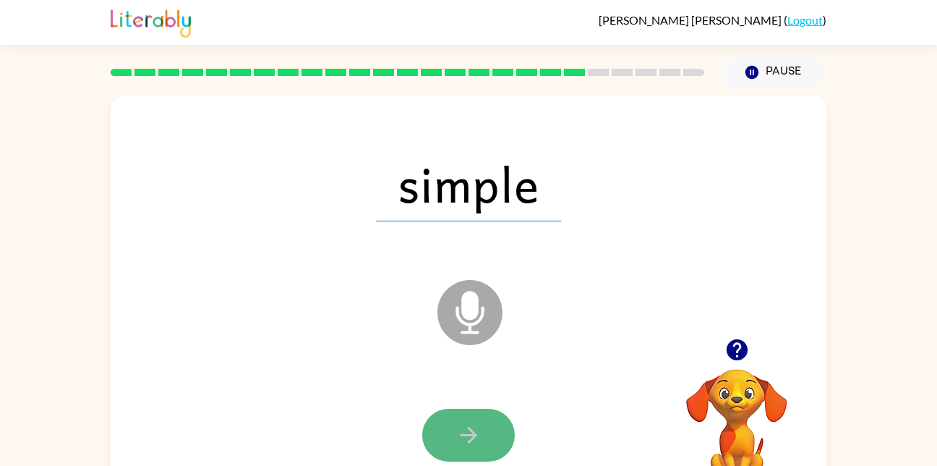
click at [490, 434] on button "button" at bounding box center [468, 435] width 93 height 53
click at [490, 434] on div at bounding box center [468, 435] width 93 height 53
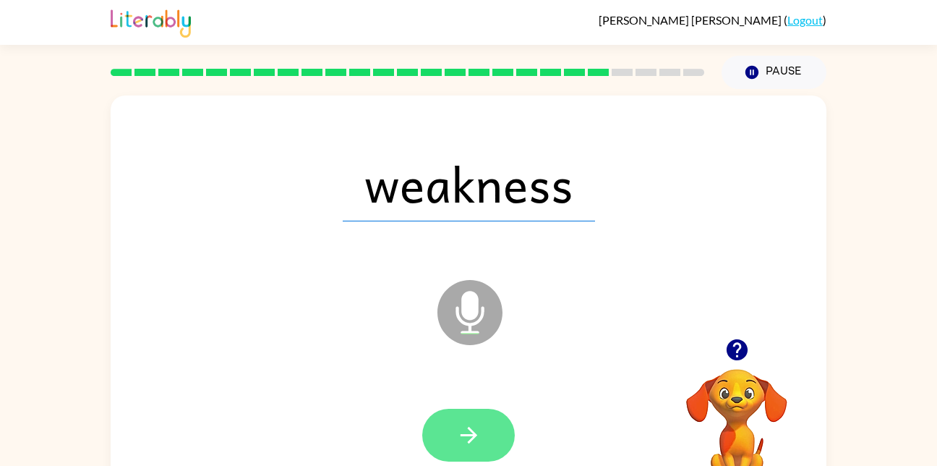
click at [461, 435] on icon "button" at bounding box center [468, 435] width 17 height 17
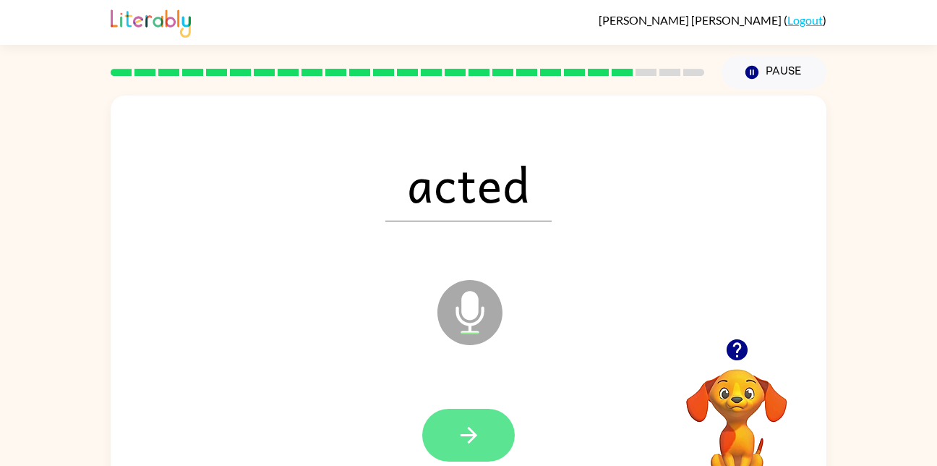
click at [453, 435] on button "button" at bounding box center [468, 435] width 93 height 53
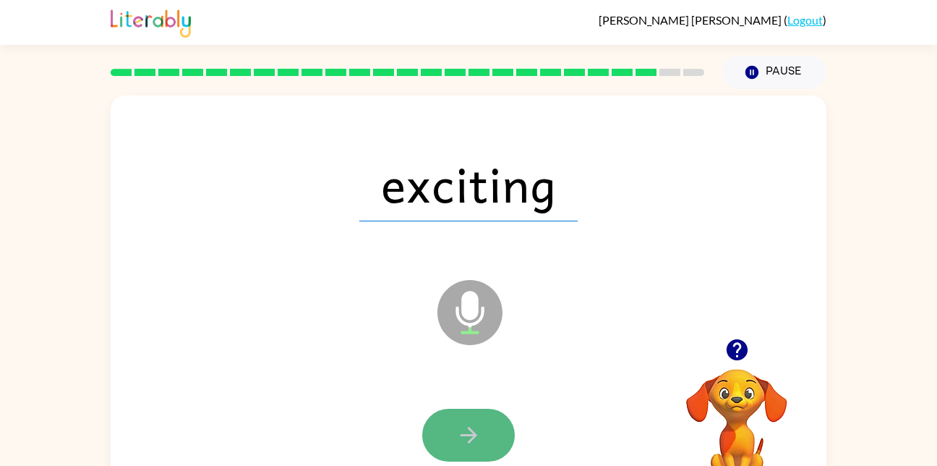
click at [475, 444] on icon "button" at bounding box center [468, 434] width 25 height 25
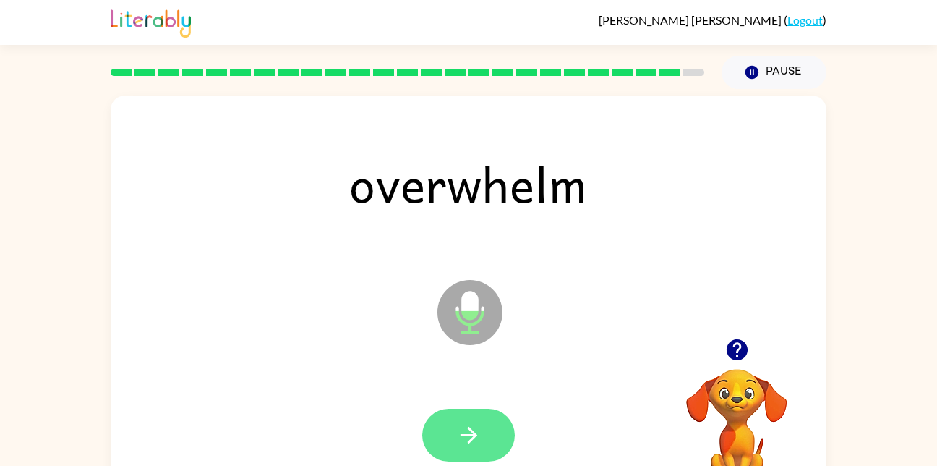
click at [471, 441] on icon "button" at bounding box center [468, 435] width 17 height 17
